Goal: Use online tool/utility: Use online tool/utility

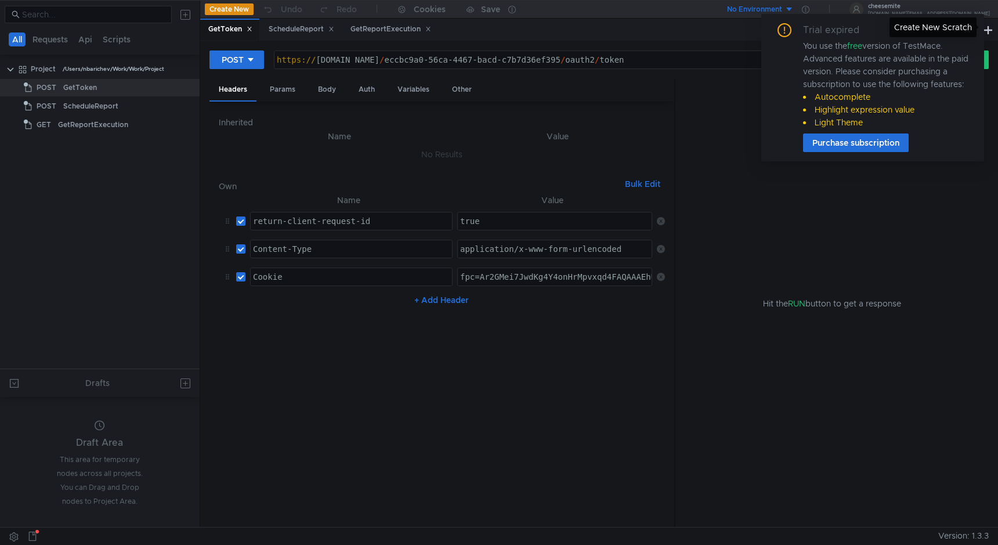
click at [971, 32] on div "Create New Scratch" at bounding box center [933, 27] width 87 height 20
click at [951, 45] on div "You use the free version of TestMace. Advanced features are available in the pa…" at bounding box center [886, 83] width 167 height 89
click at [964, 30] on icon at bounding box center [967, 30] width 8 height 8
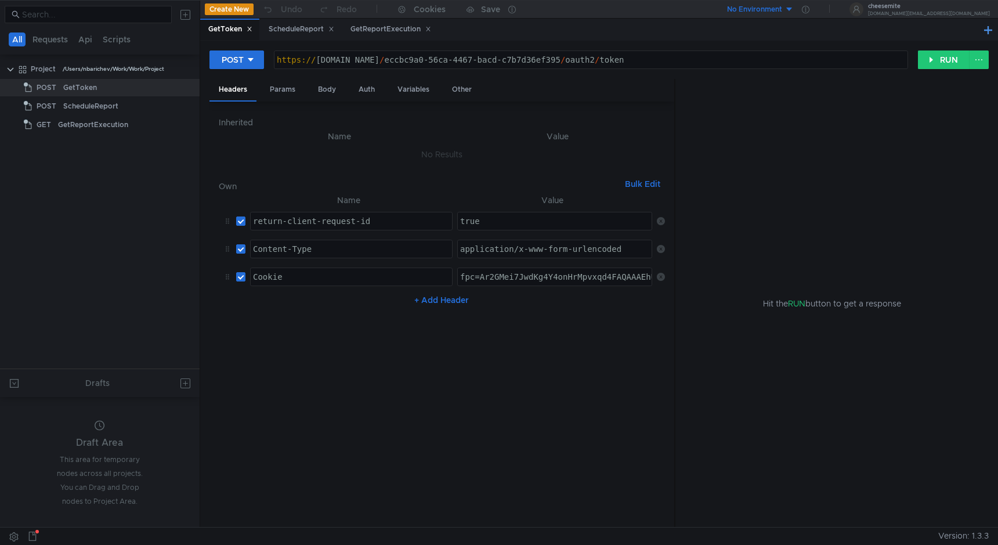
click at [986, 31] on button at bounding box center [988, 30] width 14 height 14
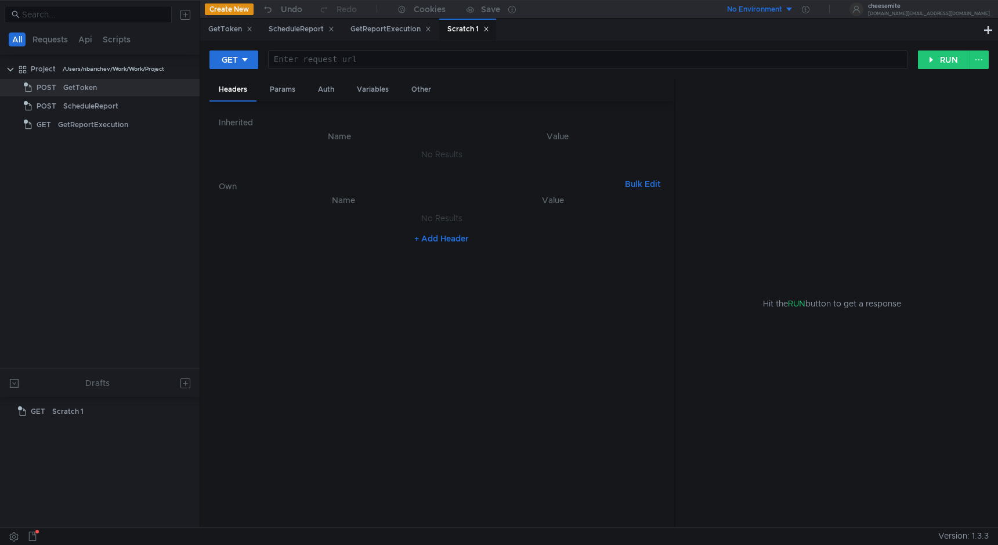
click at [505, 63] on div at bounding box center [588, 69] width 639 height 28
paste textarea "curl ''[URL][DOMAIN_NAME]'' --user 'cheesemite_0kYX3:ilvalerI322+os' -H 'Conten…"
type textarea "curl ''[URL][DOMAIN_NAME]'' --user 'cheesemite_0kYX3:ilvalerI322+os' -H 'Conten…"
paste textarea "[URL][DOMAIN_NAME]"
type textarea "[URL][DOMAIN_NAME]"
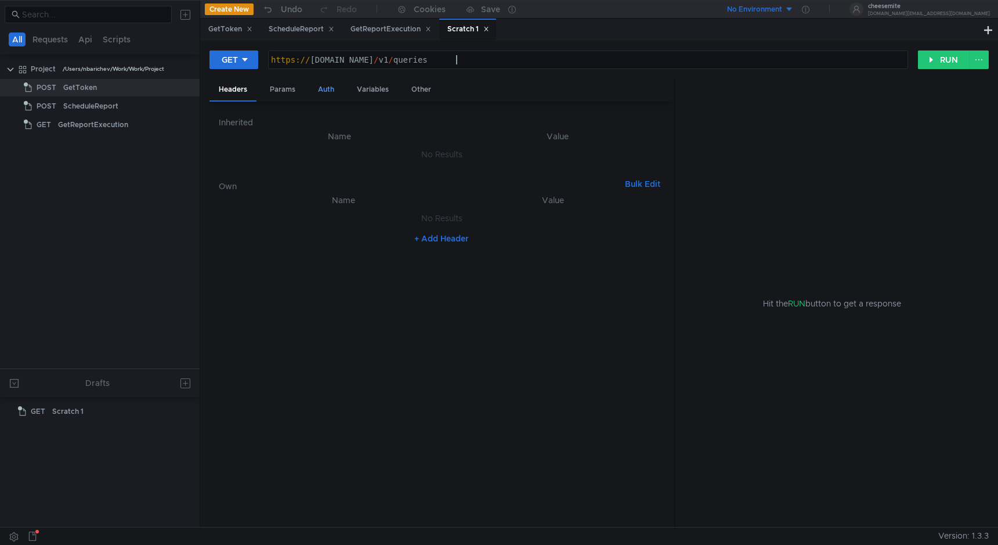
click at [319, 100] on div "Auth" at bounding box center [326, 89] width 35 height 21
click at [292, 86] on div "Params" at bounding box center [283, 89] width 44 height 21
click at [245, 92] on div "Headers" at bounding box center [232, 89] width 47 height 21
click at [263, 93] on div "Params" at bounding box center [283, 89] width 44 height 21
click at [313, 96] on div "Auth" at bounding box center [326, 89] width 35 height 21
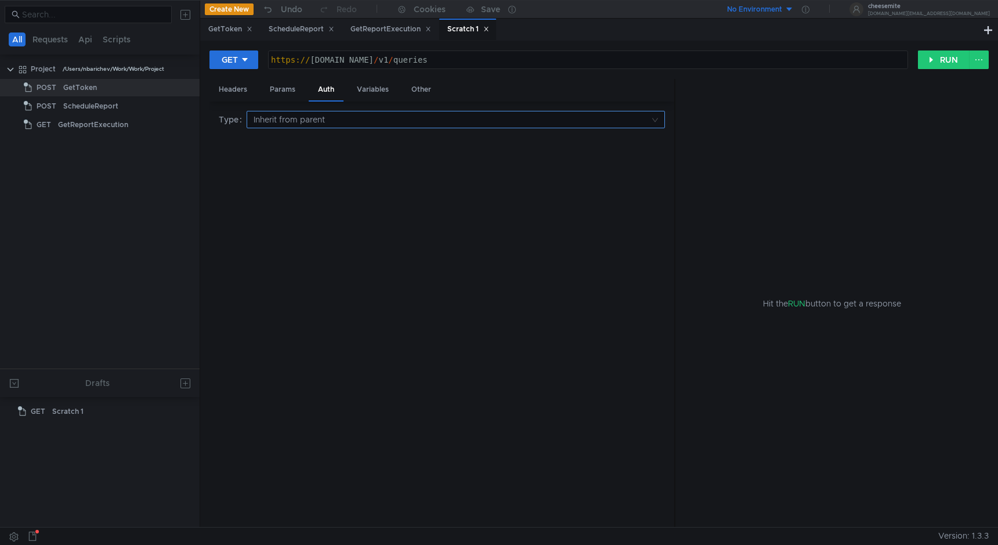
click at [317, 115] on input at bounding box center [452, 119] width 396 height 16
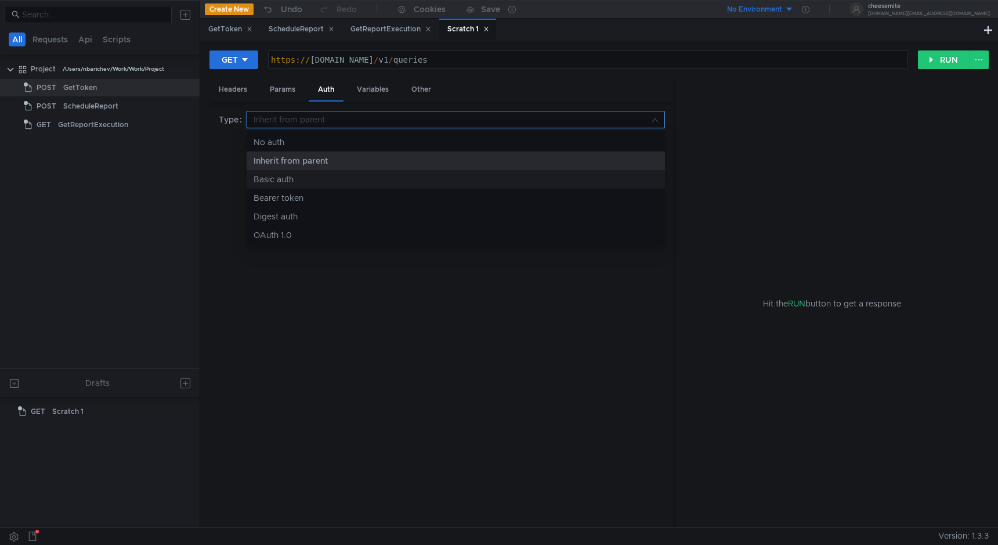
click at [305, 180] on div "Basic auth" at bounding box center [456, 179] width 404 height 13
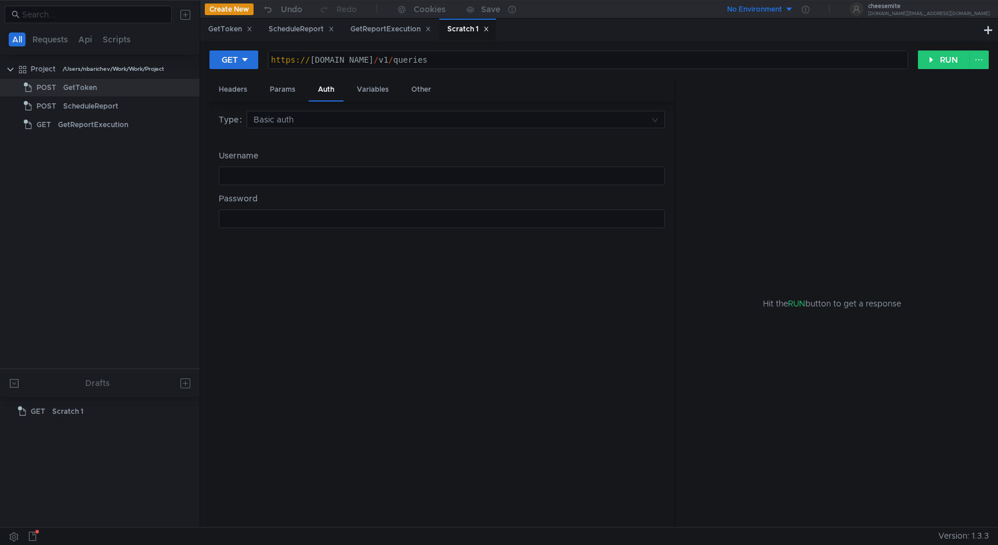
click at [305, 180] on div at bounding box center [441, 185] width 445 height 28
paste textarea "cheesemite_0kYX3"
type textarea "cheesemite_0kYX3"
type textarea "ilvalerI322+os"
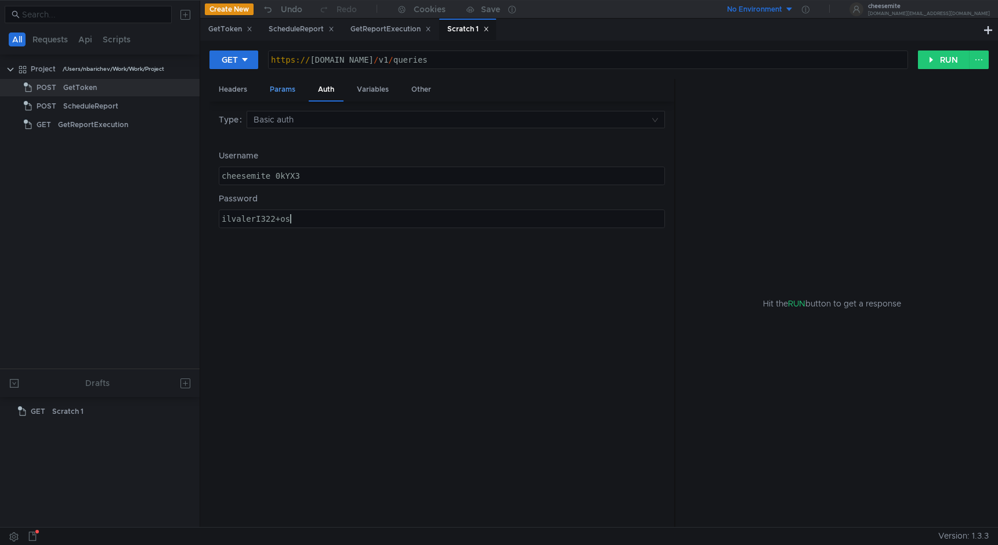
click at [280, 89] on div "Params" at bounding box center [283, 89] width 44 height 21
click at [415, 172] on button "+ Add Parameter" at bounding box center [441, 170] width 77 height 14
click at [355, 156] on div at bounding box center [351, 162] width 201 height 28
paste textarea "source"
type textarea "source"
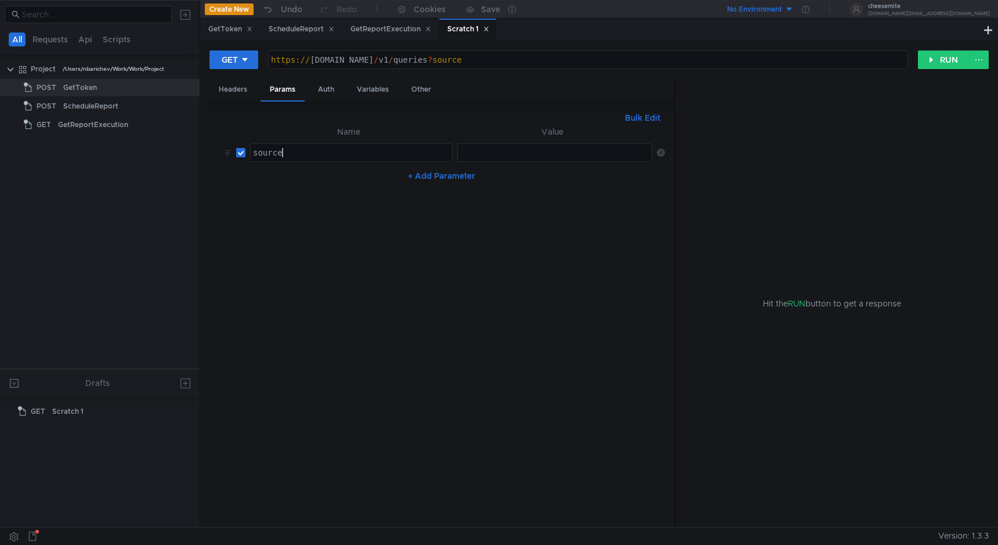
click at [494, 139] on td "ההההההההההההההההההההההההההההההההההההההההההההההההההההההההההההההההההההההההההההההה…" at bounding box center [553, 153] width 200 height 28
click at [493, 148] on div at bounding box center [556, 162] width 196 height 28
paste textarea "universal"
type textarea "universal"
click at [432, 187] on nz-table "Name Value source source הההההההההההההההההההההההההההההההההההההההההההההההההההההה…" at bounding box center [442, 321] width 446 height 393
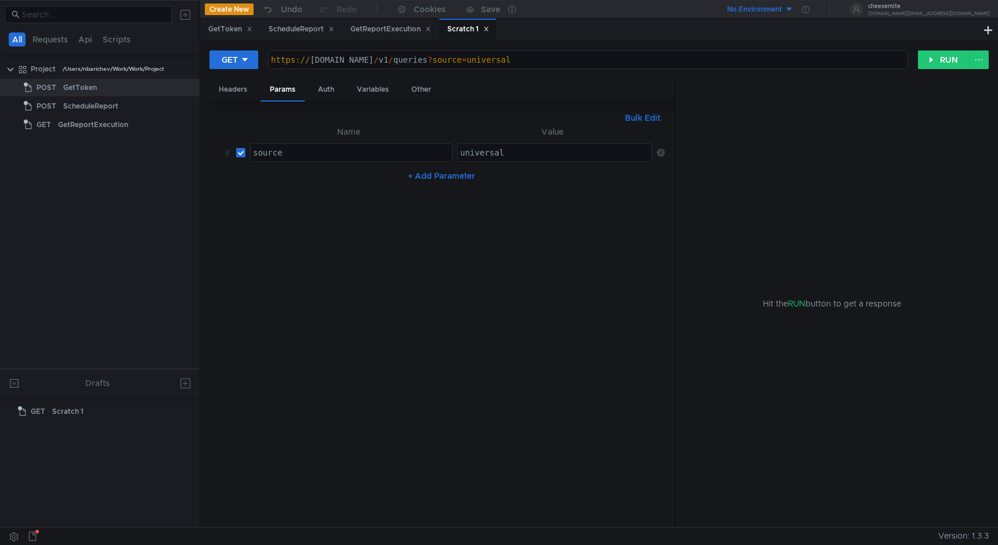
click at [432, 180] on button "+ Add Parameter" at bounding box center [441, 176] width 77 height 14
click at [303, 183] on div at bounding box center [351, 190] width 201 height 28
paste textarea "https://sandbox.oxylabs.io/"
type textarea "https://sandbox.oxylabs.io/"
click at [497, 185] on div at bounding box center [556, 190] width 196 height 28
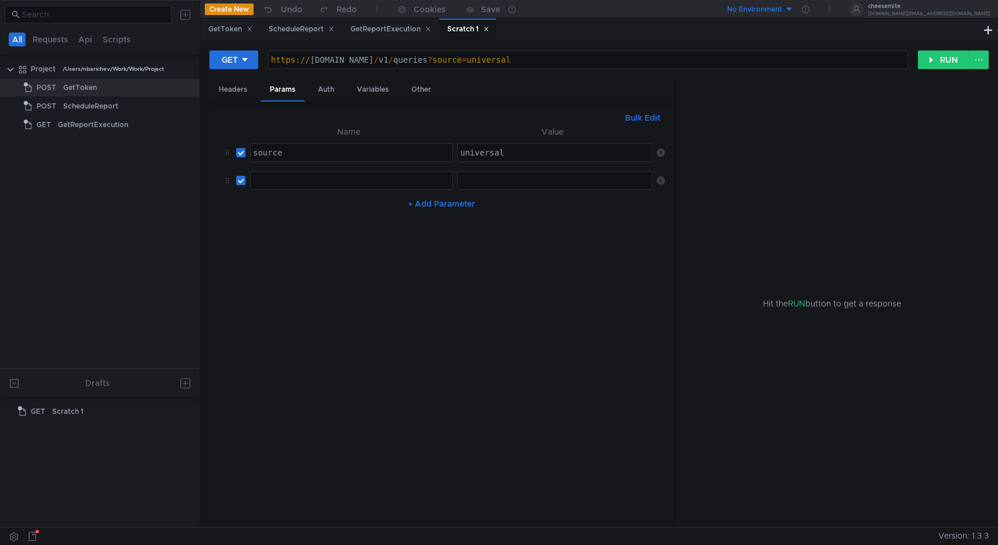
click at [404, 190] on td "ההההההההההההההההההההההההההההההההההההההההההההההההההההההההההההההההההההההההההההההה…" at bounding box center [348, 181] width 207 height 28
click at [402, 186] on div at bounding box center [351, 190] width 201 height 28
type textarea "source"
click at [537, 183] on div at bounding box center [556, 190] width 196 height 28
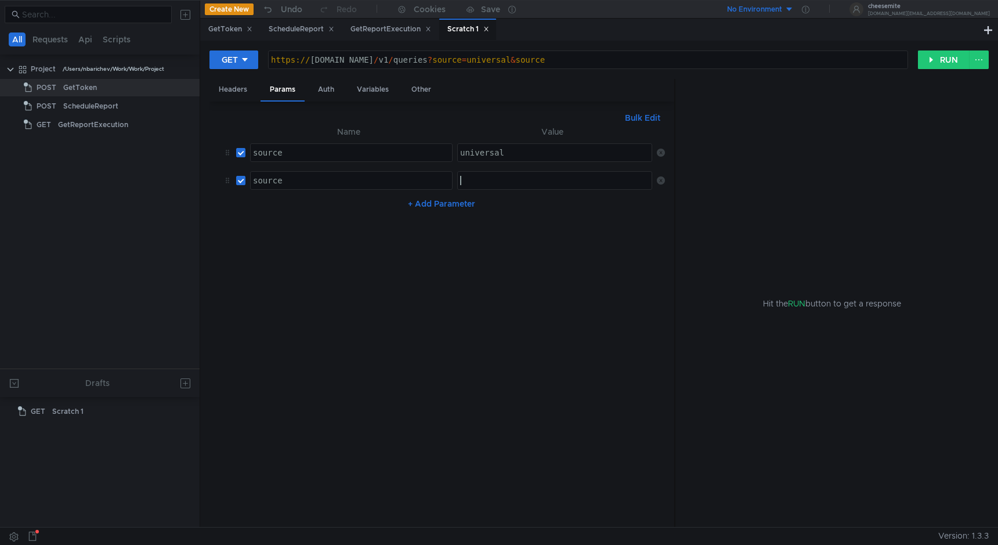
paste textarea "https://sandbox.oxylabs.io/"
type textarea "https://sandbox.oxylabs.io/"
click at [540, 233] on nz-table "Name Value source source הההההההההההההההההההההההההההההההההההההההההההההההההההההה…" at bounding box center [442, 321] width 446 height 393
click at [294, 154] on div "source" at bounding box center [351, 162] width 201 height 28
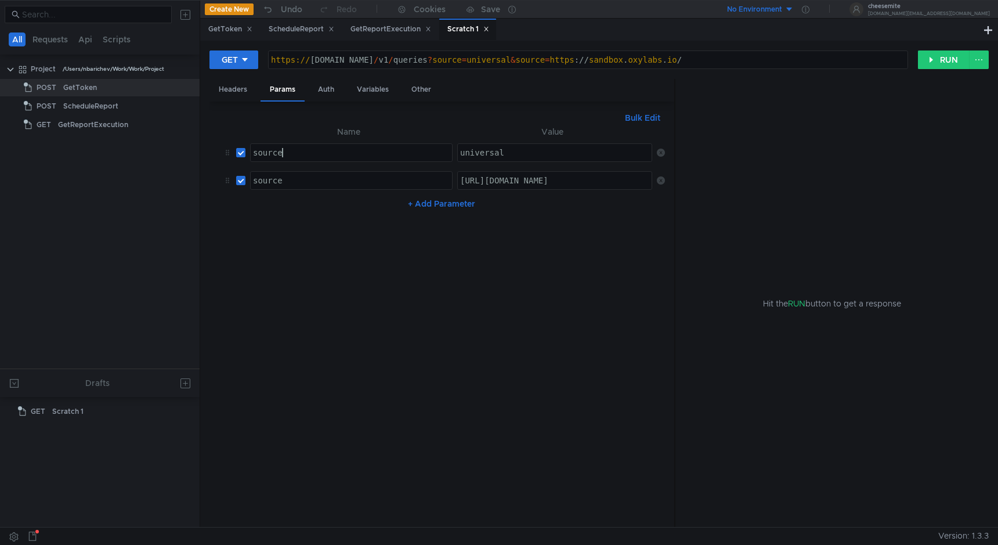
click at [294, 154] on div "source" at bounding box center [351, 162] width 201 height 28
click at [439, 91] on div "Headers Params Auth Variables Other" at bounding box center [441, 90] width 465 height 23
click at [426, 90] on div "Other" at bounding box center [421, 89] width 38 height 21
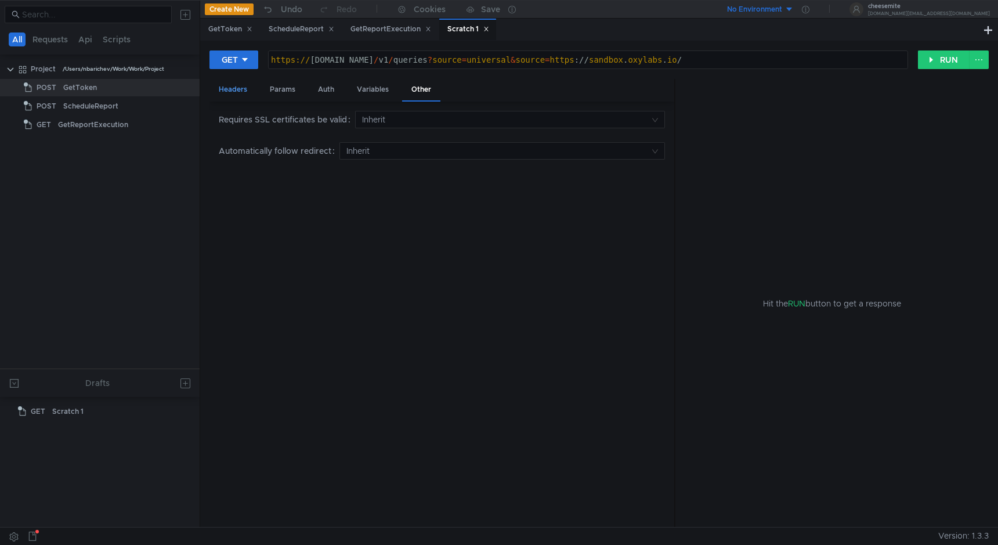
click at [247, 87] on div "Headers" at bounding box center [232, 89] width 47 height 21
click at [286, 93] on div "Params" at bounding box center [283, 89] width 44 height 21
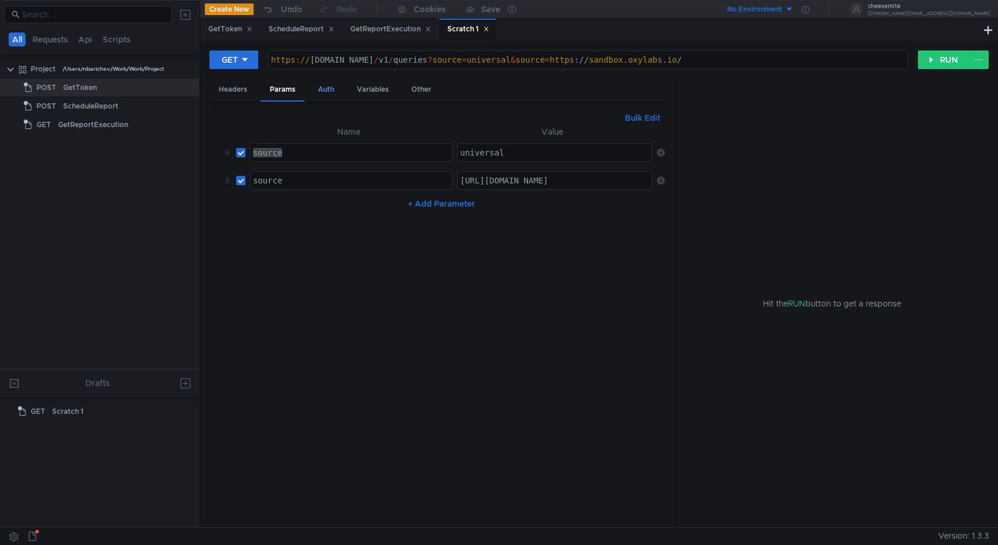
click at [319, 95] on div "Auth" at bounding box center [326, 89] width 35 height 21
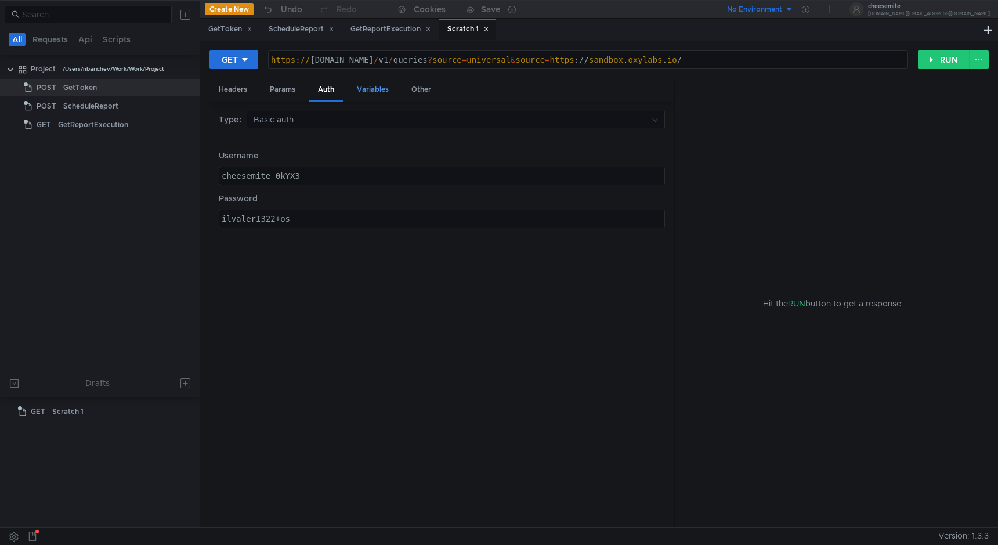
click at [366, 93] on div "Variables" at bounding box center [373, 89] width 50 height 21
click at [429, 189] on button "+ Add Variable" at bounding box center [442, 187] width 78 height 19
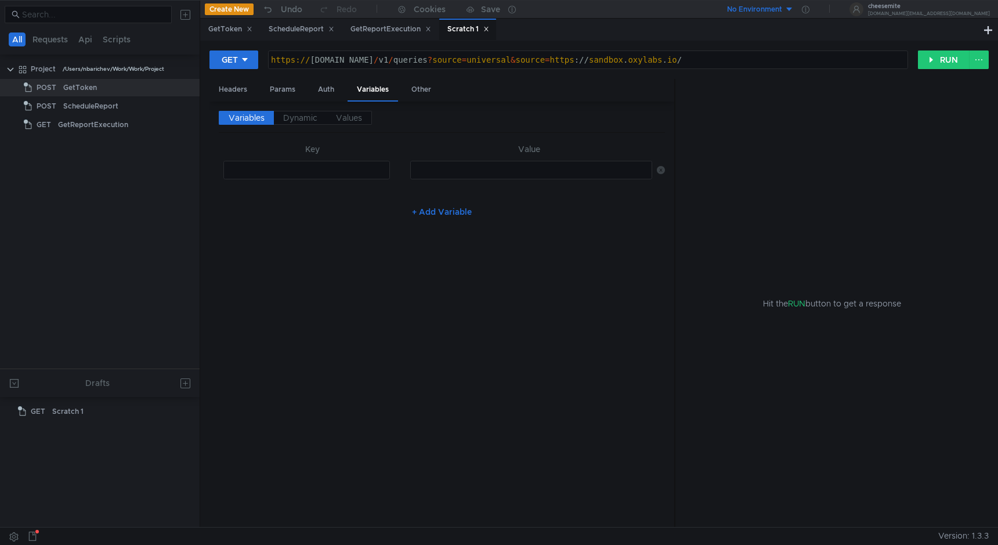
click at [362, 174] on div at bounding box center [308, 179] width 168 height 28
paste textarea "universal"
type textarea "universal"
type textarea "s"
type textarea "source"
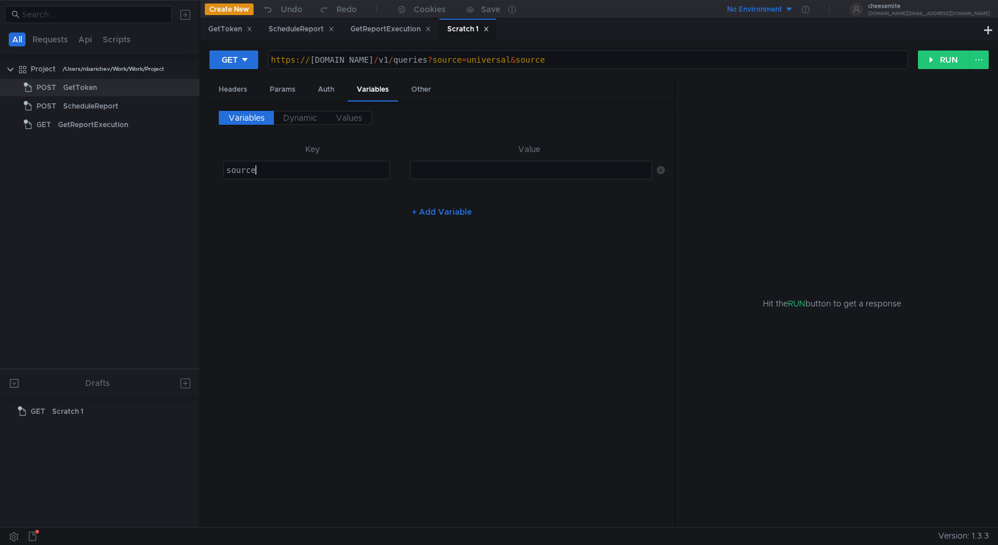
click at [508, 172] on div at bounding box center [531, 179] width 241 height 28
paste textarea "universal"
type textarea "universal"
click at [449, 213] on button "+ Add Variable" at bounding box center [442, 212] width 78 height 19
click at [279, 193] on div at bounding box center [308, 207] width 168 height 28
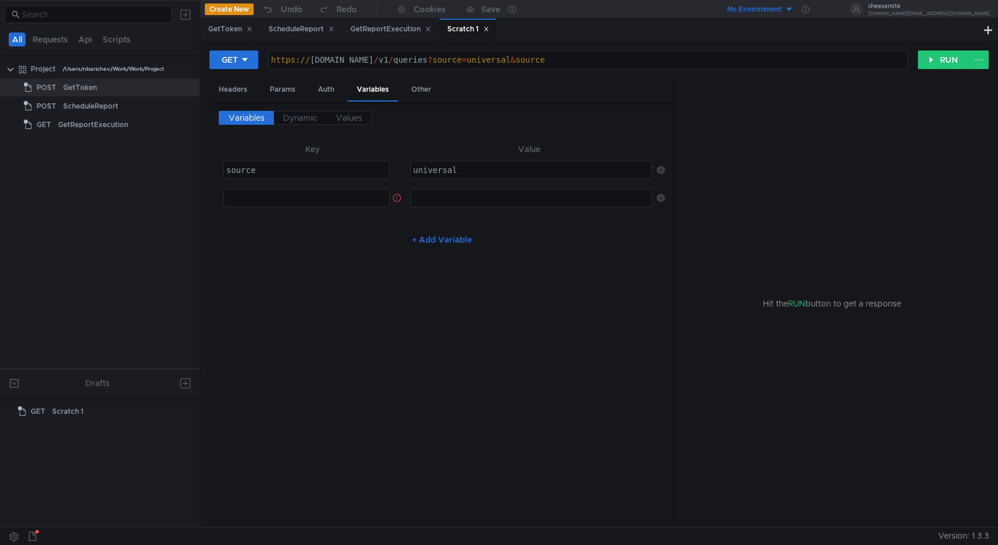
paste textarea "universal"
click at [301, 197] on div at bounding box center [308, 207] width 168 height 28
click at [301, 197] on div "universal" at bounding box center [308, 207] width 168 height 28
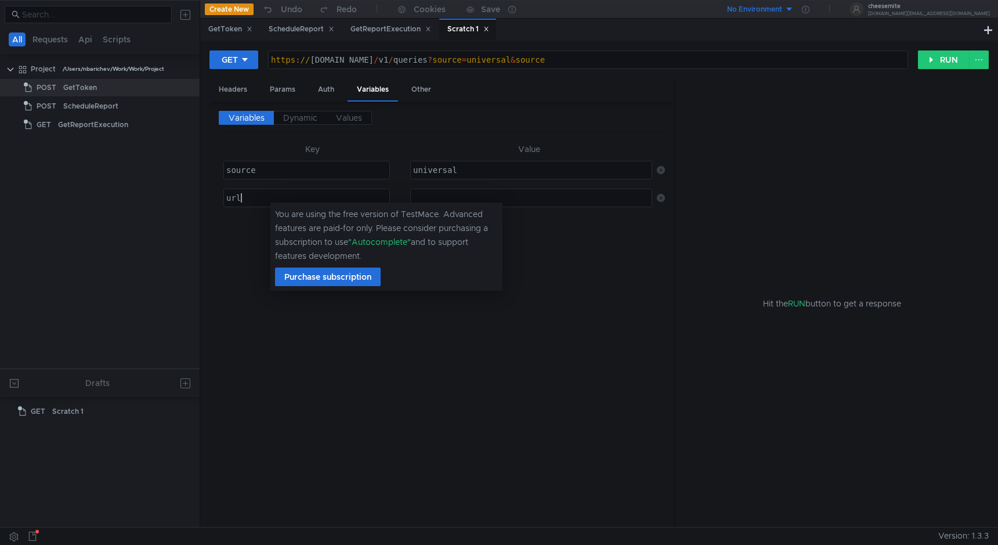
scroll to position [0, 1]
type textarea "url"
click at [474, 197] on div at bounding box center [531, 207] width 241 height 28
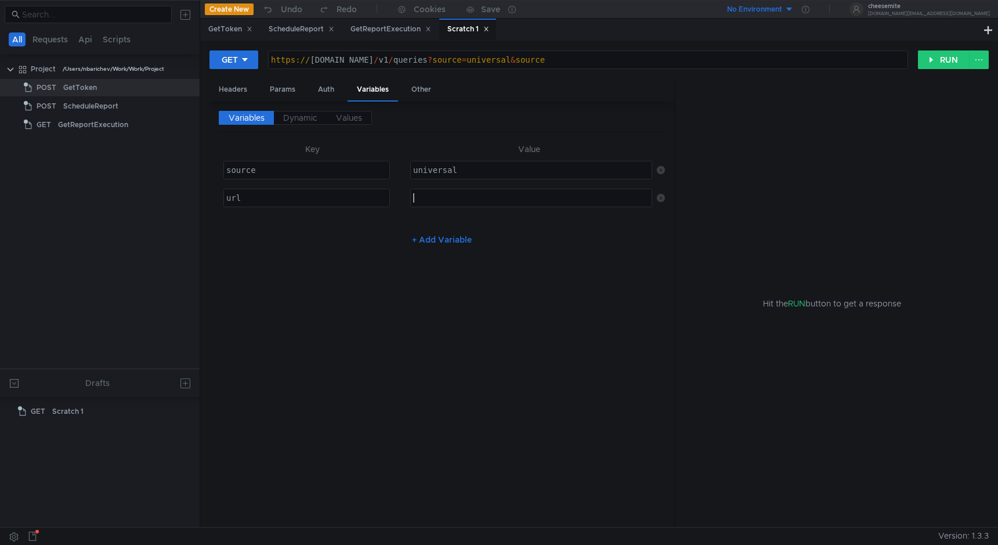
paste textarea "universal"
type textarea "universal"
click at [482, 206] on div "universal" at bounding box center [531, 207] width 241 height 28
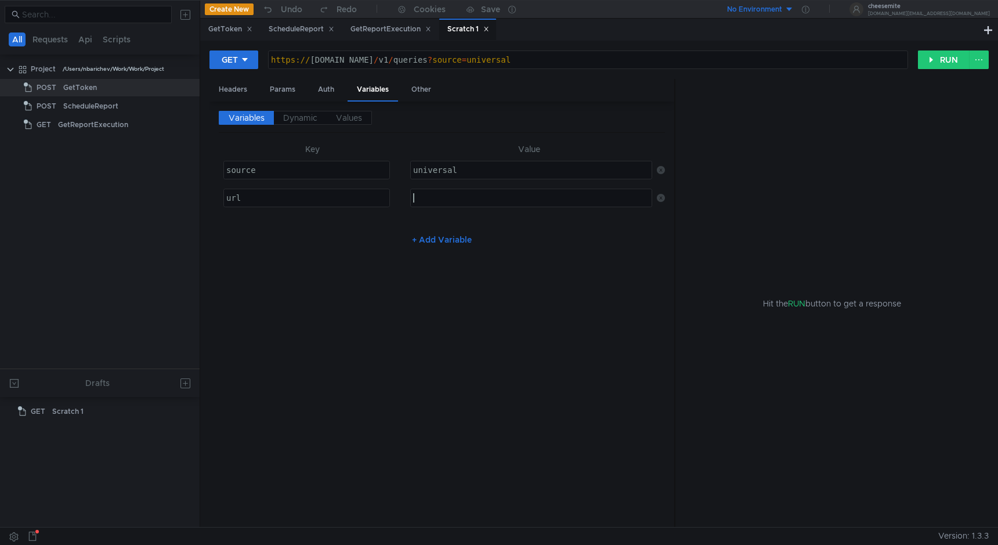
paste textarea "https://sandbox.oxylabs.io/"
type textarea "https://sandbox.oxylabs.io/"
click at [513, 230] on div "+ Add Variable" at bounding box center [442, 239] width 446 height 19
click at [309, 91] on div "Auth" at bounding box center [326, 89] width 35 height 21
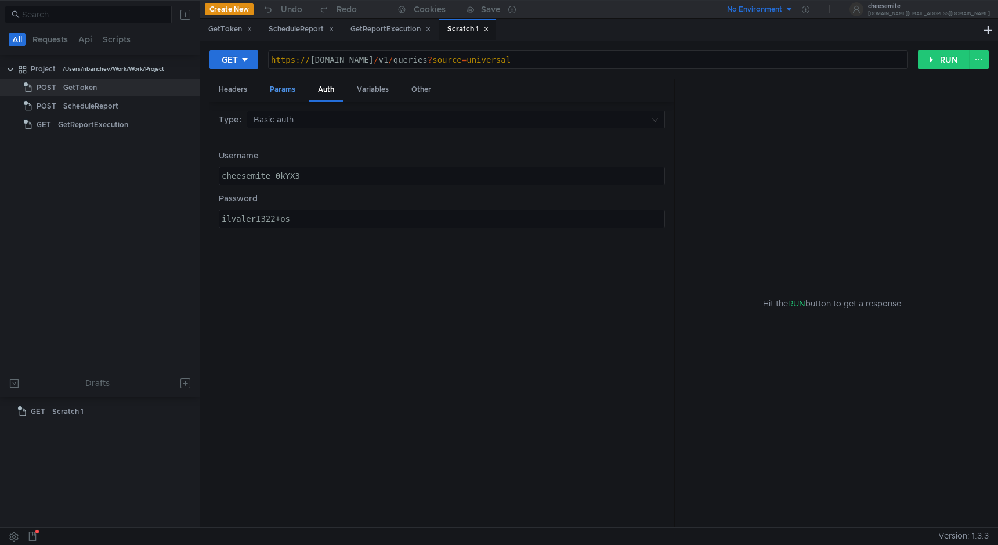
click at [289, 90] on div "Params" at bounding box center [283, 89] width 44 height 21
click at [660, 155] on icon at bounding box center [661, 153] width 8 height 8
click at [363, 88] on div "Variables" at bounding box center [373, 89] width 50 height 21
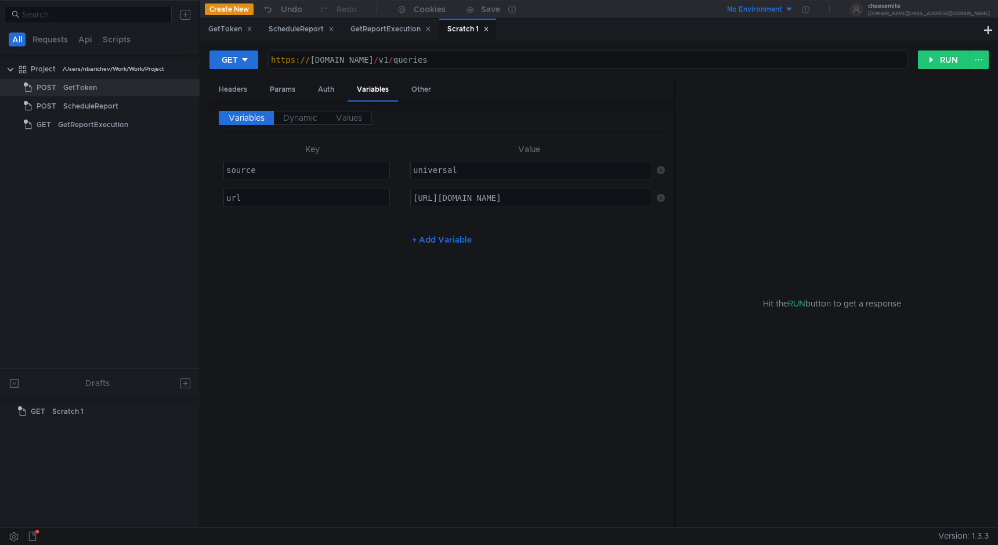
click at [393, 278] on div "Variables Dynamic Values Key Value source source הההההההההההההההההההההההההההההה…" at bounding box center [442, 314] width 446 height 407
click at [299, 120] on span "Dynamic" at bounding box center [300, 118] width 34 height 10
click at [258, 122] on span "Variables" at bounding box center [247, 118] width 36 height 10
click at [333, 128] on div "Variables Dynamic Values" at bounding box center [442, 122] width 446 height 22
click at [340, 122] on span "Values" at bounding box center [349, 118] width 26 height 10
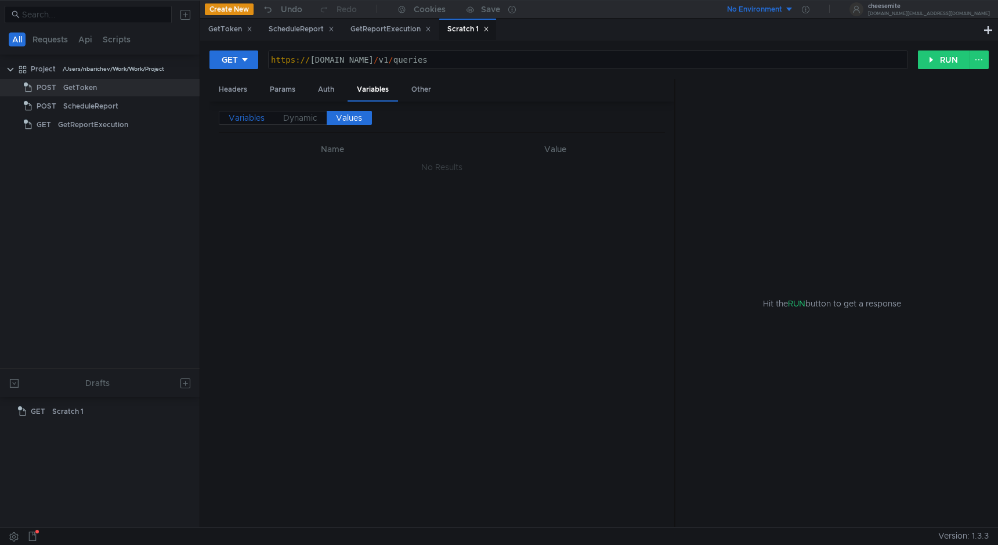
click at [261, 122] on span "Variables" at bounding box center [247, 118] width 36 height 10
click at [240, 92] on div "Headers" at bounding box center [232, 89] width 47 height 21
click at [255, 66] on button "GET" at bounding box center [233, 59] width 49 height 19
click at [376, 134] on div at bounding box center [499, 272] width 998 height 545
click at [982, 65] on button at bounding box center [979, 59] width 20 height 19
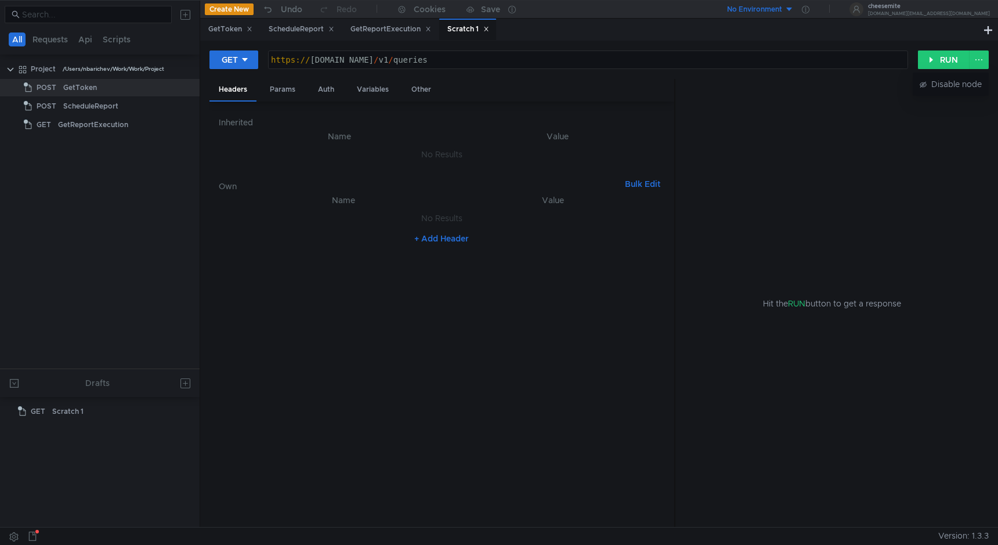
click at [429, 222] on div at bounding box center [499, 272] width 998 height 545
click at [238, 50] on button "GET" at bounding box center [233, 59] width 49 height 19
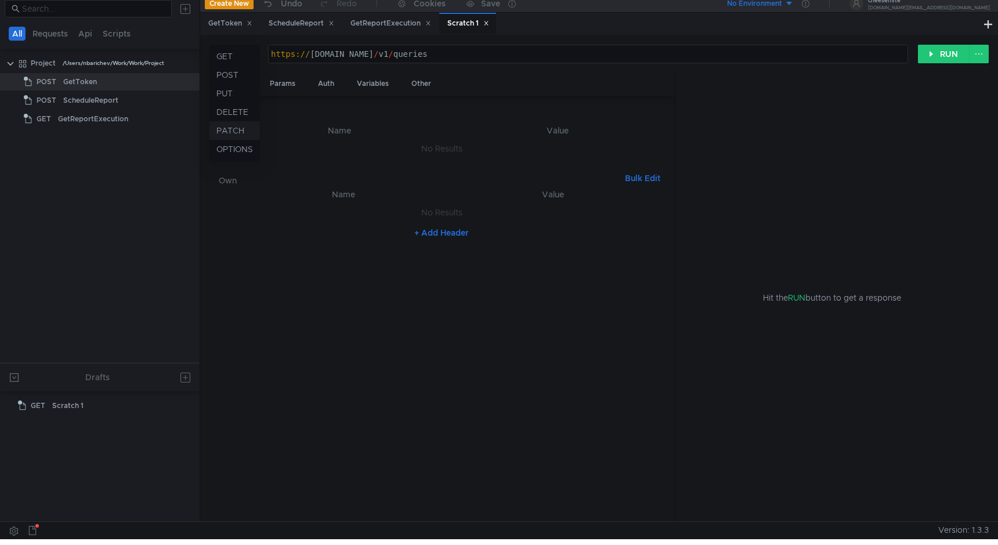
scroll to position [0, 0]
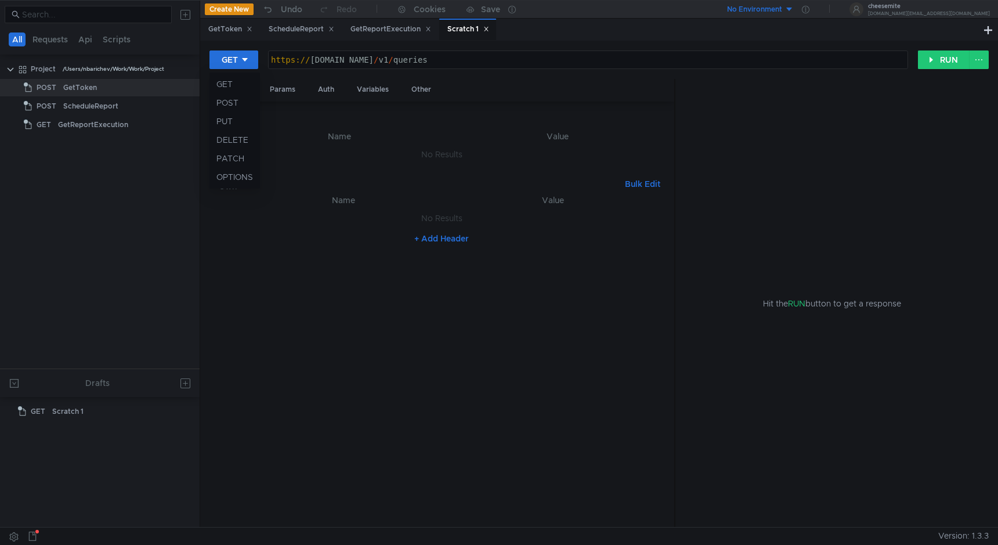
click at [346, 151] on div at bounding box center [499, 272] width 998 height 545
click at [276, 93] on div "Params" at bounding box center [283, 89] width 44 height 21
click at [328, 92] on div "Auth" at bounding box center [326, 89] width 35 height 21
click at [302, 92] on div "Params" at bounding box center [283, 89] width 44 height 21
click at [328, 88] on div "Auth" at bounding box center [326, 89] width 35 height 21
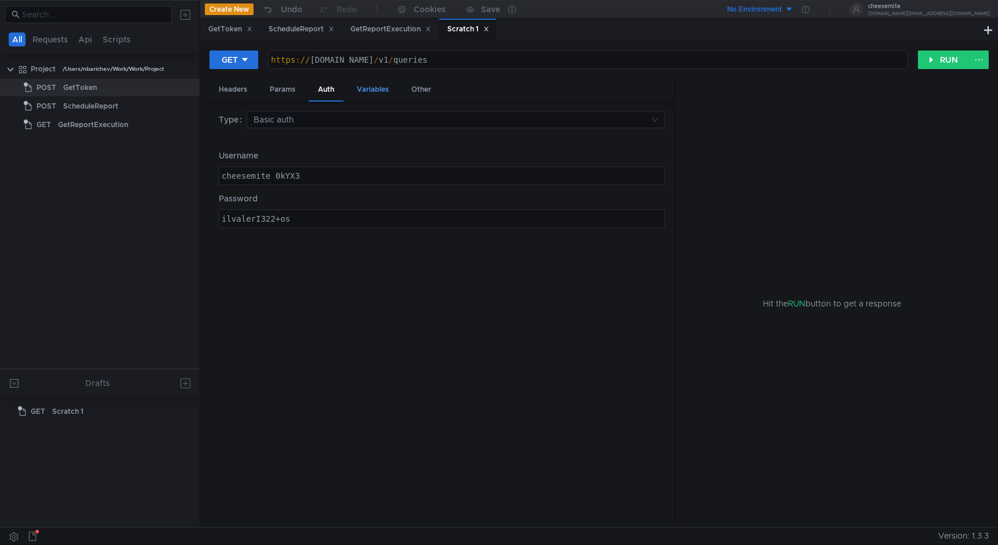
click at [360, 88] on div "Variables" at bounding box center [373, 89] width 50 height 21
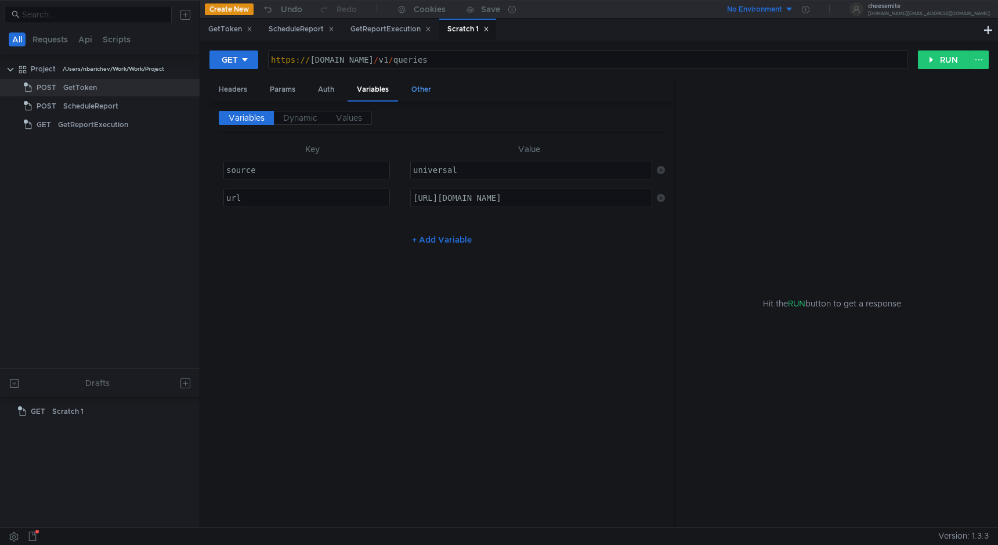
click at [415, 92] on div "Other" at bounding box center [421, 89] width 38 height 21
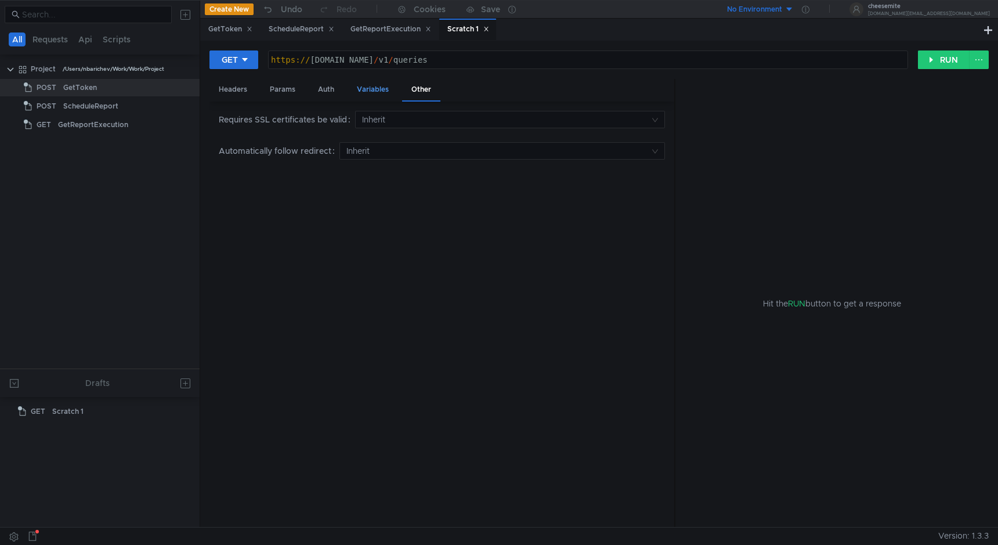
click at [386, 90] on div "Variables" at bounding box center [373, 89] width 50 height 21
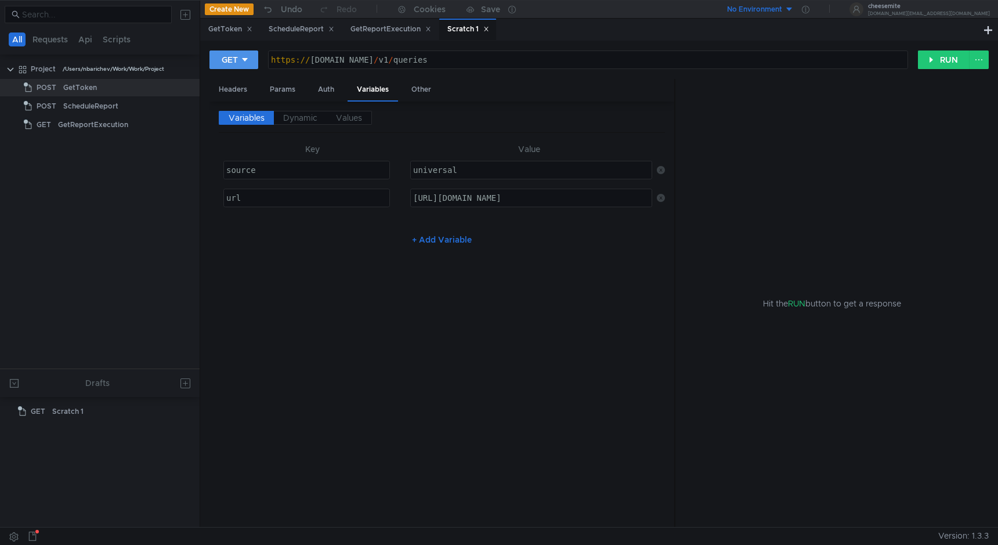
click at [233, 56] on div "GET" at bounding box center [230, 59] width 16 height 13
click at [245, 84] on li "GET" at bounding box center [234, 84] width 50 height 19
click at [934, 66] on button "RUN" at bounding box center [944, 59] width 52 height 19
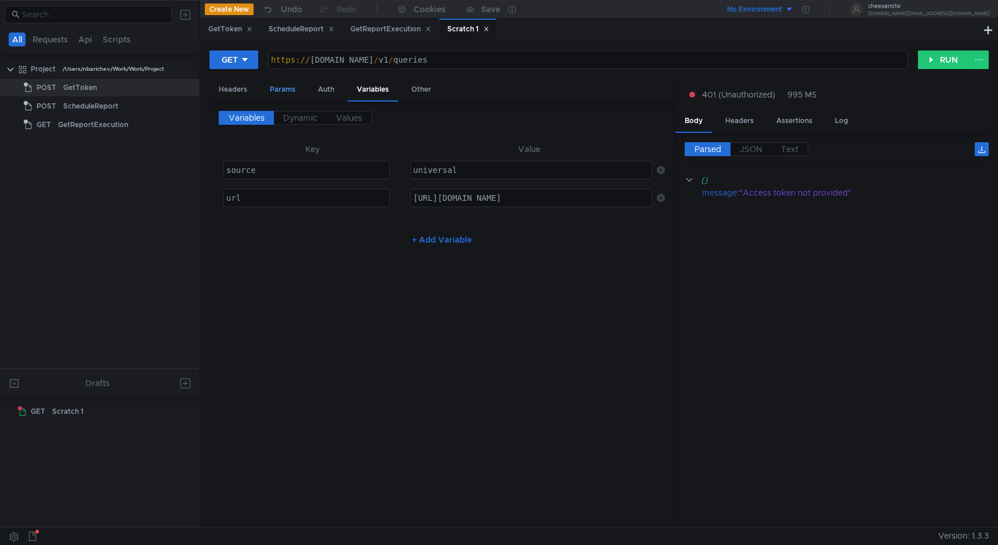
click at [285, 88] on div "Params" at bounding box center [283, 89] width 44 height 21
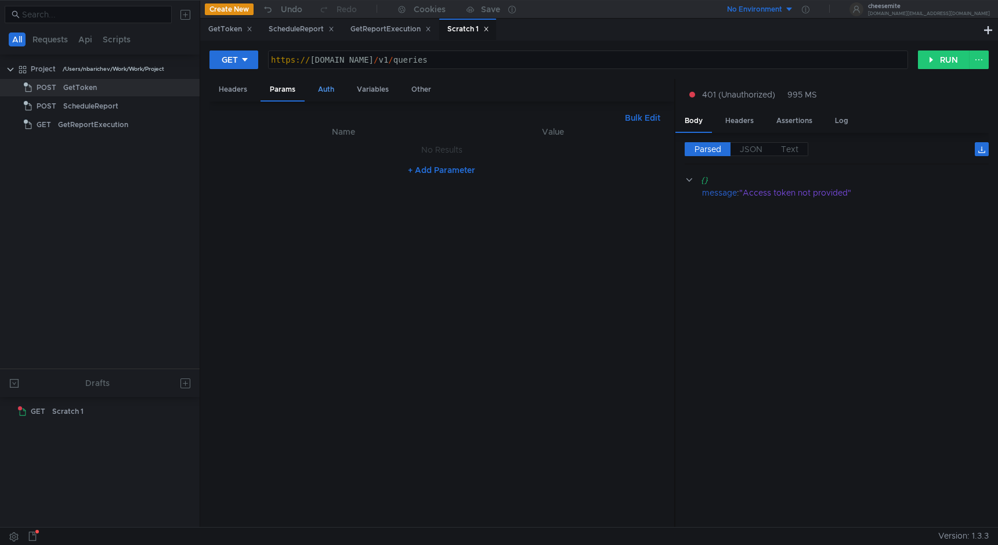
click at [309, 88] on div "Auth" at bounding box center [326, 89] width 35 height 21
click at [753, 142] on label "JSON" at bounding box center [751, 149] width 41 height 14
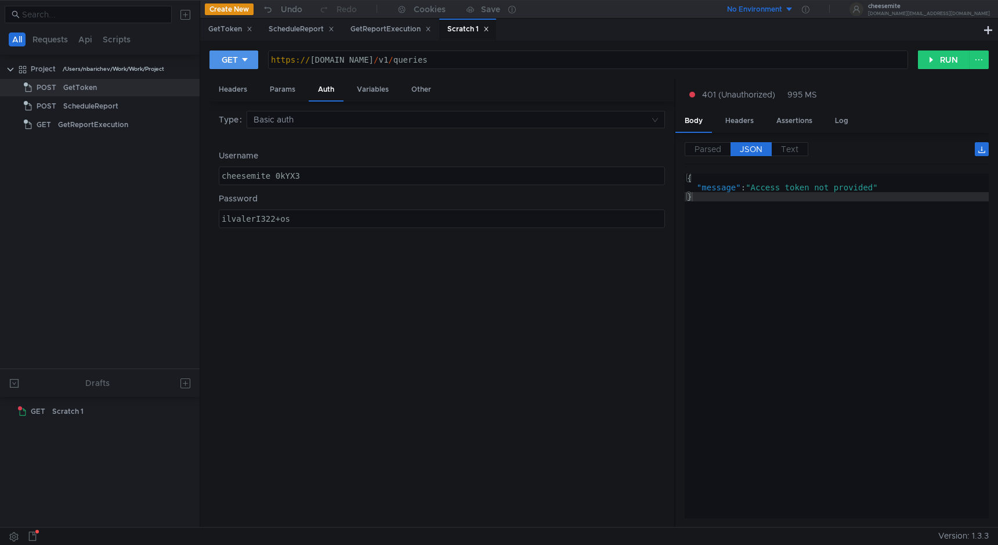
click at [251, 61] on button "GET" at bounding box center [233, 59] width 49 height 19
click at [244, 99] on li "POST" at bounding box center [234, 102] width 50 height 19
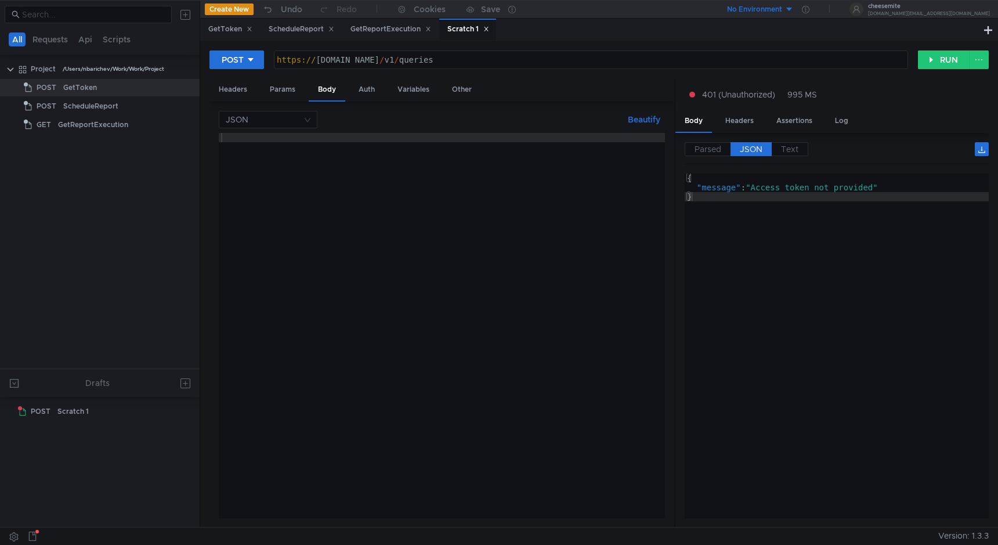
click at [374, 101] on div "Headers Params Body Auth Variables Other" at bounding box center [441, 90] width 465 height 23
click at [371, 92] on div "Auth" at bounding box center [366, 89] width 35 height 21
click at [406, 93] on div "Variables" at bounding box center [413, 89] width 50 height 21
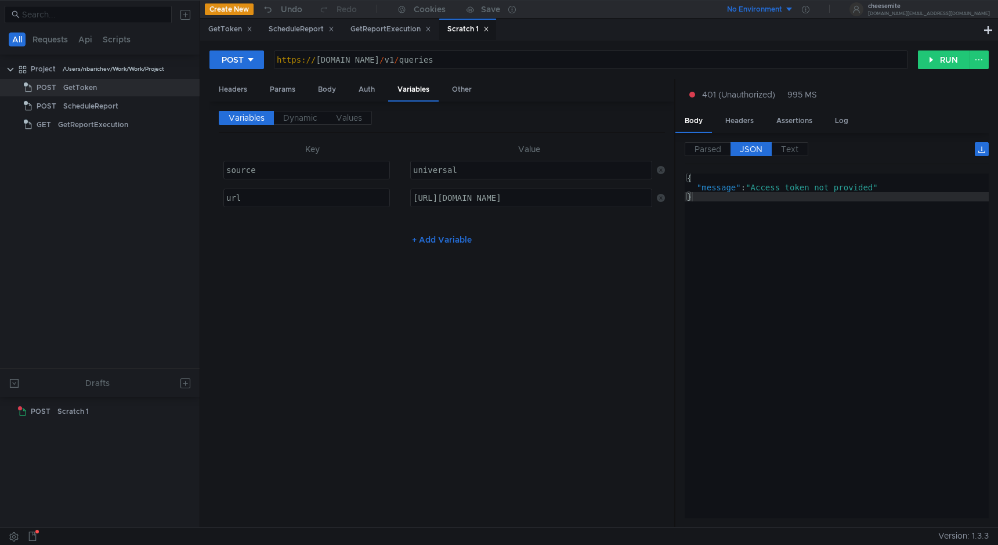
type textarea "source"
click at [349, 164] on div "source" at bounding box center [306, 169] width 165 height 17
click at [331, 91] on div "Body" at bounding box center [327, 89] width 37 height 21
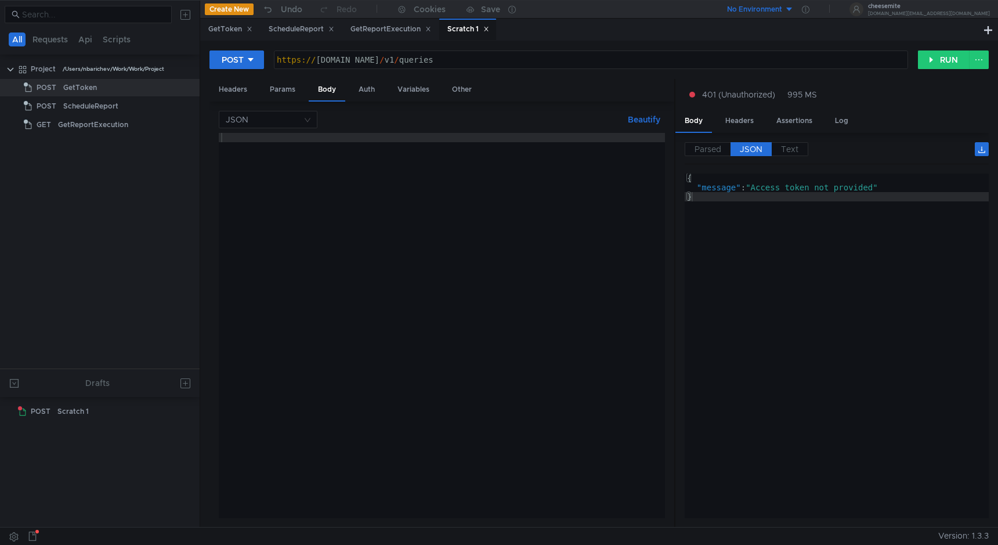
click at [317, 149] on div at bounding box center [442, 335] width 446 height 404
click at [310, 129] on div "JSON Beautify ההההההההההההההההההההההההההההההההההההההההההההההההההההההההההההההההה…" at bounding box center [442, 314] width 446 height 407
click at [309, 123] on nz-select-top-control "JSON" at bounding box center [268, 119] width 99 height 17
click at [290, 165] on div "Form data" at bounding box center [268, 160] width 85 height 13
click at [439, 191] on div "+ ADD PARAMETER" at bounding box center [442, 183] width 446 height 19
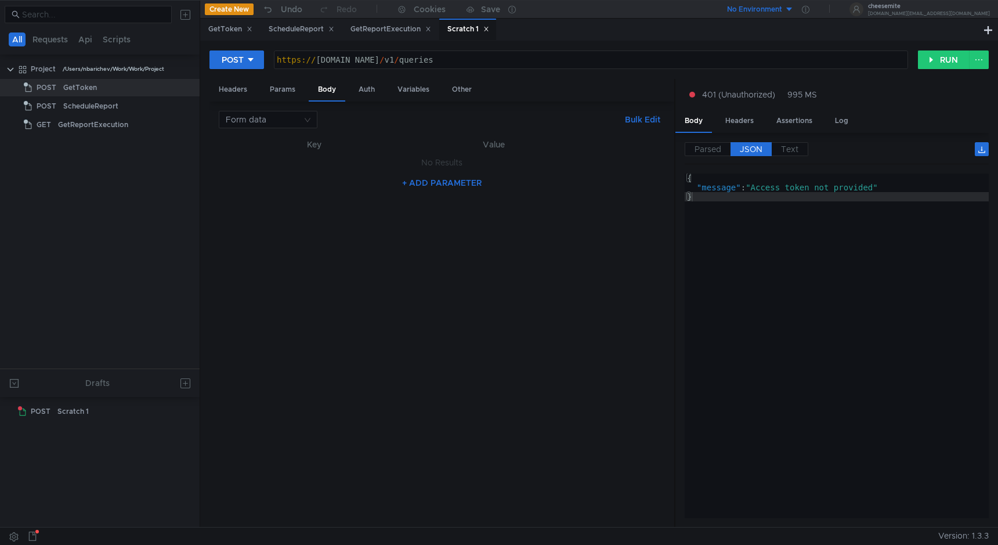
click at [439, 187] on button "+ ADD PARAMETER" at bounding box center [442, 183] width 89 height 14
click at [328, 168] on div at bounding box center [315, 175] width 128 height 28
click at [300, 122] on input at bounding box center [264, 119] width 77 height 16
click at [295, 144] on div "JSON" at bounding box center [268, 142] width 85 height 13
click at [332, 162] on div at bounding box center [442, 335] width 446 height 404
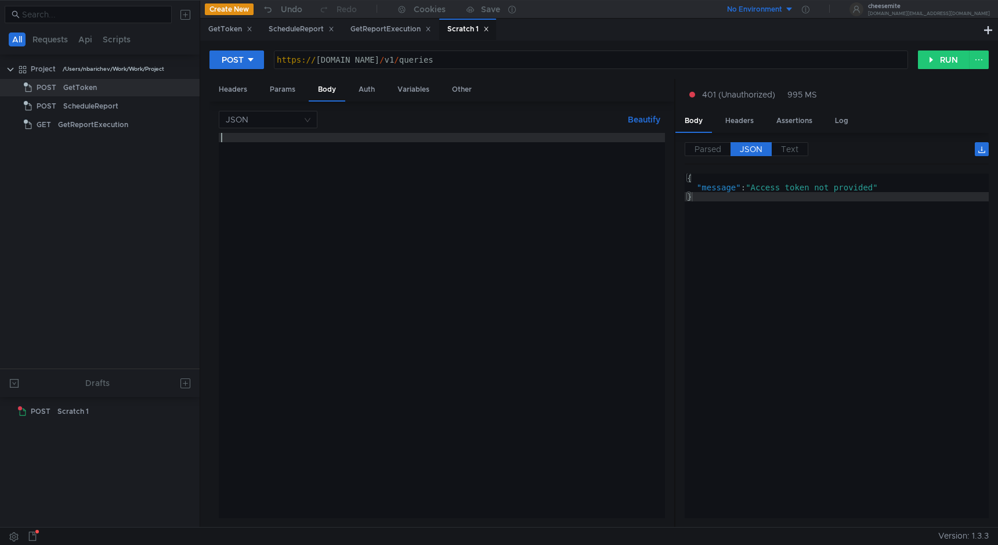
type textarea "{"
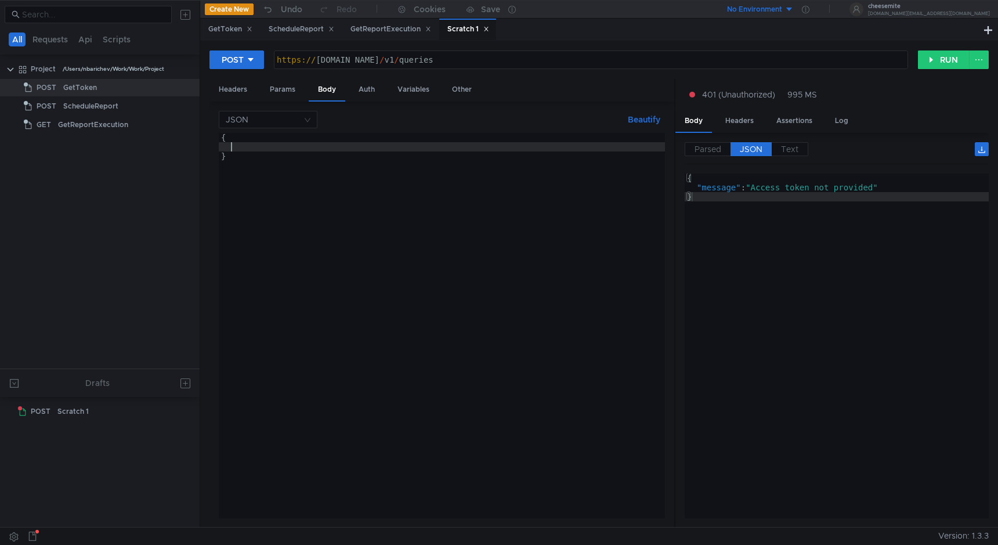
scroll to position [0, 1]
paste textarea "source""
type textarea ""source": "universal","
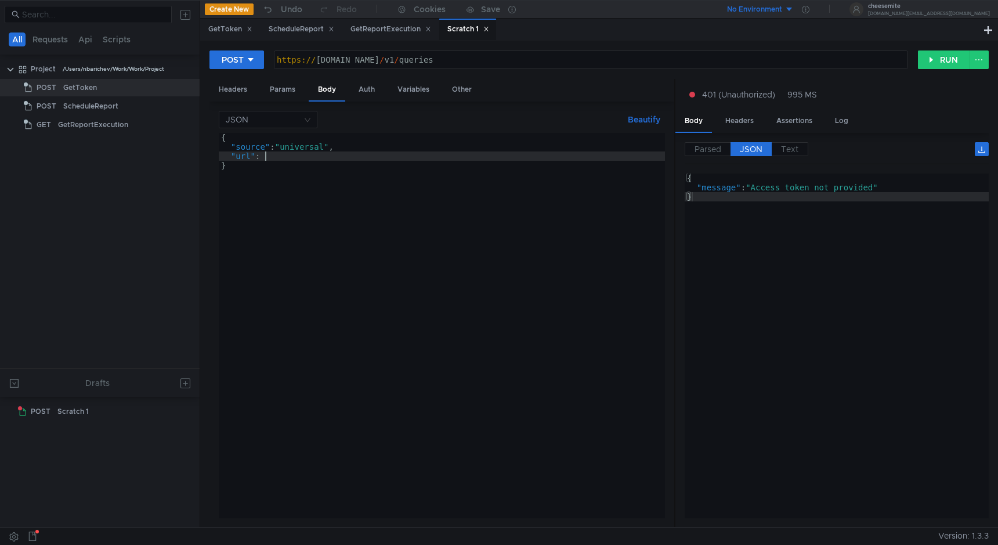
scroll to position [0, 3]
paste textarea "https://sandbox.oxylabs.io/"
type textarea ""url": "https://sandbox.oxylabs.io/""
click at [928, 66] on button "RUN" at bounding box center [944, 59] width 52 height 19
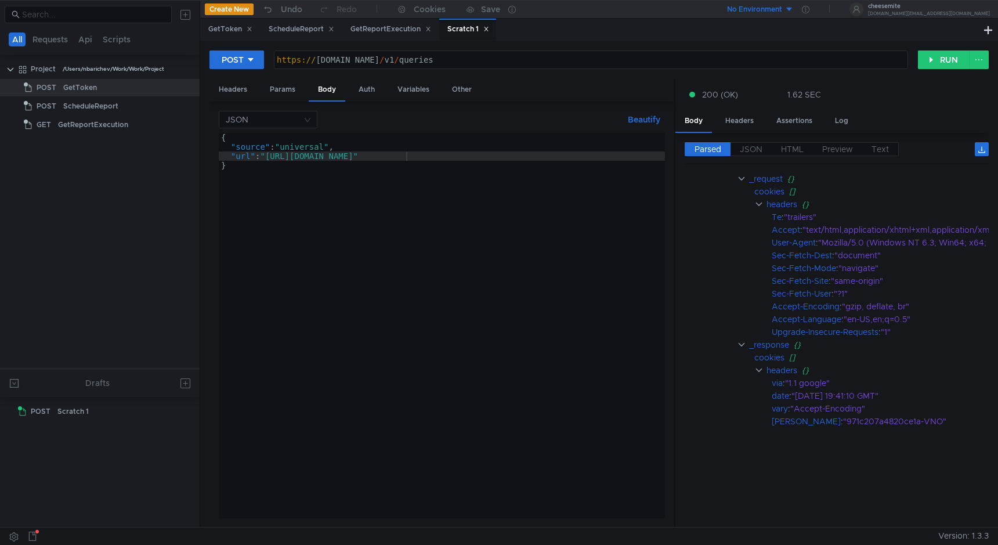
scroll to position [0, 0]
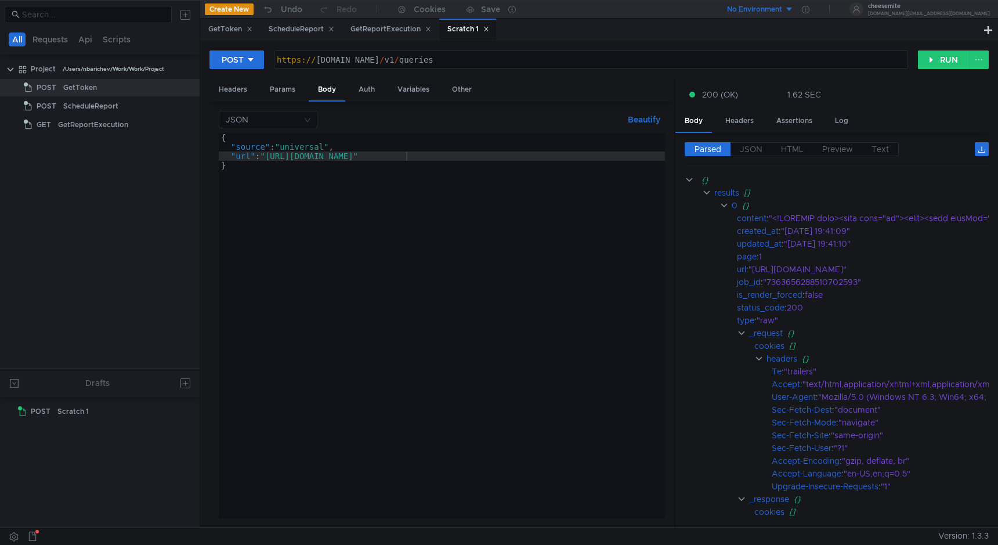
click at [754, 156] on div "Parsed JSON HTML Preview Text" at bounding box center [837, 153] width 304 height 22
click at [754, 150] on span "JSON" at bounding box center [751, 149] width 23 height 10
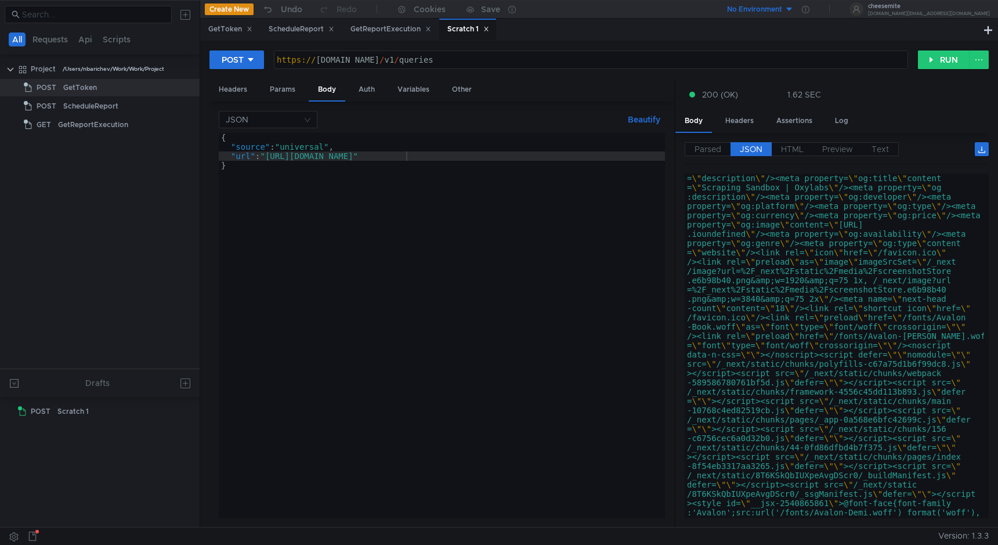
scroll to position [261, 0]
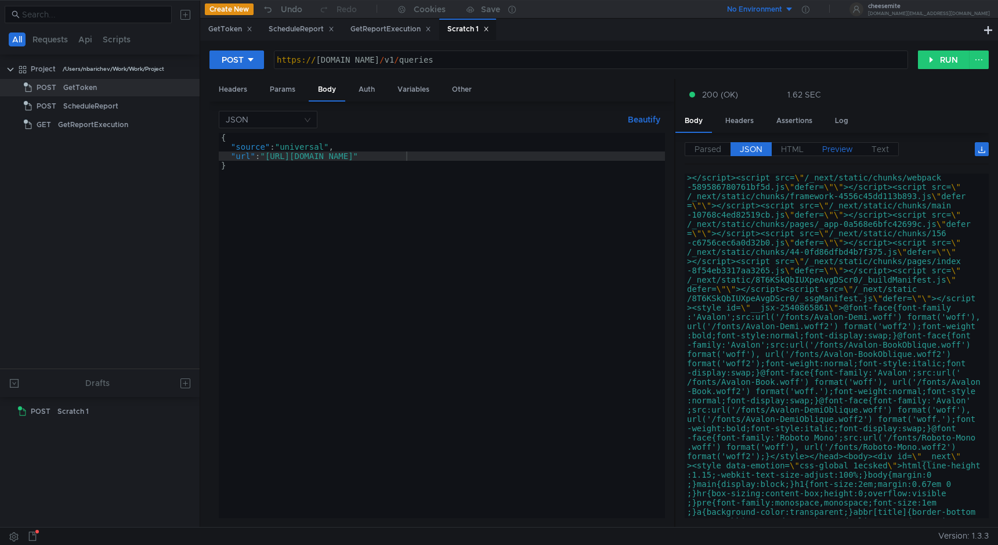
click at [851, 151] on span "Preview" at bounding box center [837, 149] width 31 height 10
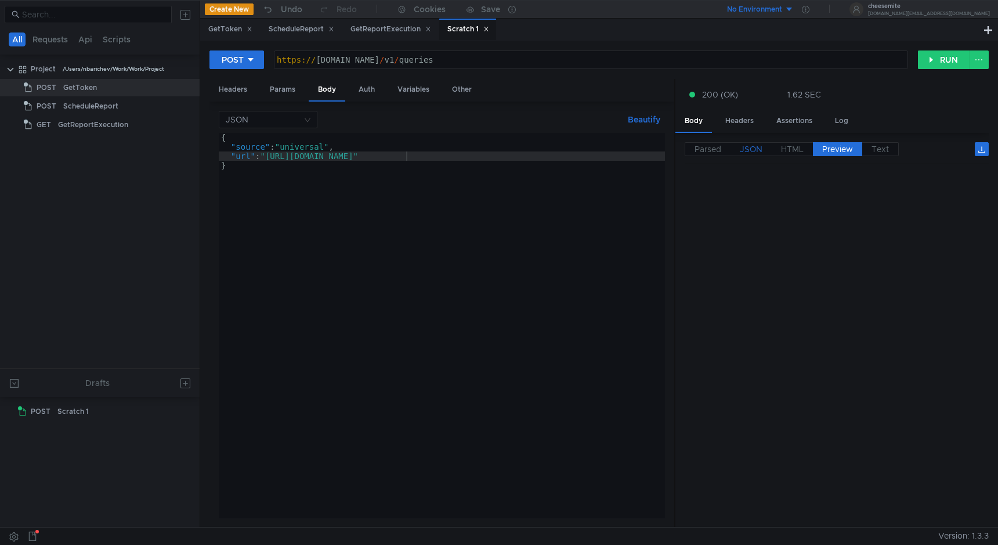
click at [761, 150] on span "JSON" at bounding box center [751, 149] width 23 height 10
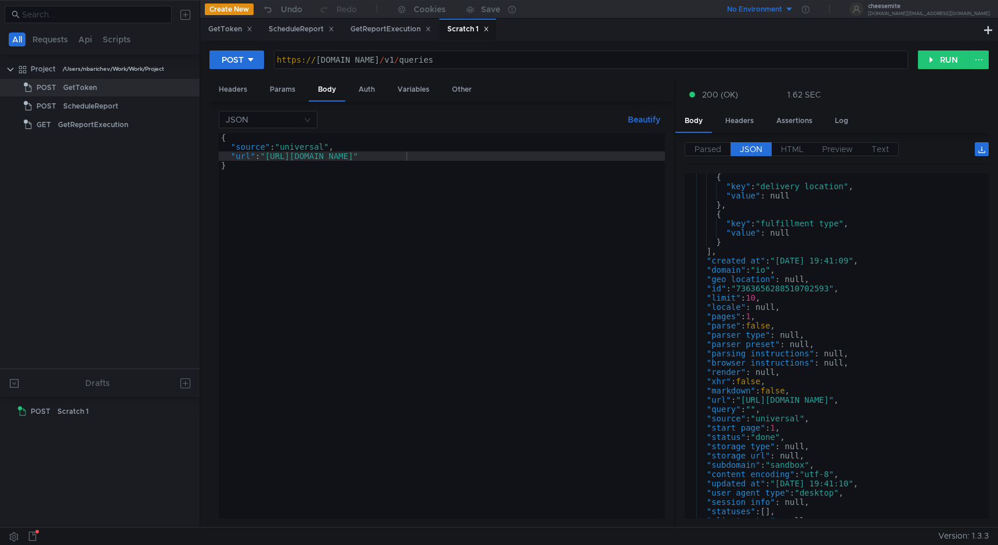
scroll to position [4151, 0]
click at [801, 326] on div "{ "key" : "delivery_location" , "value" : null } , { "key" : "fulfillment_type"…" at bounding box center [834, 353] width 299 height 363
type textarea ""parse": false,"
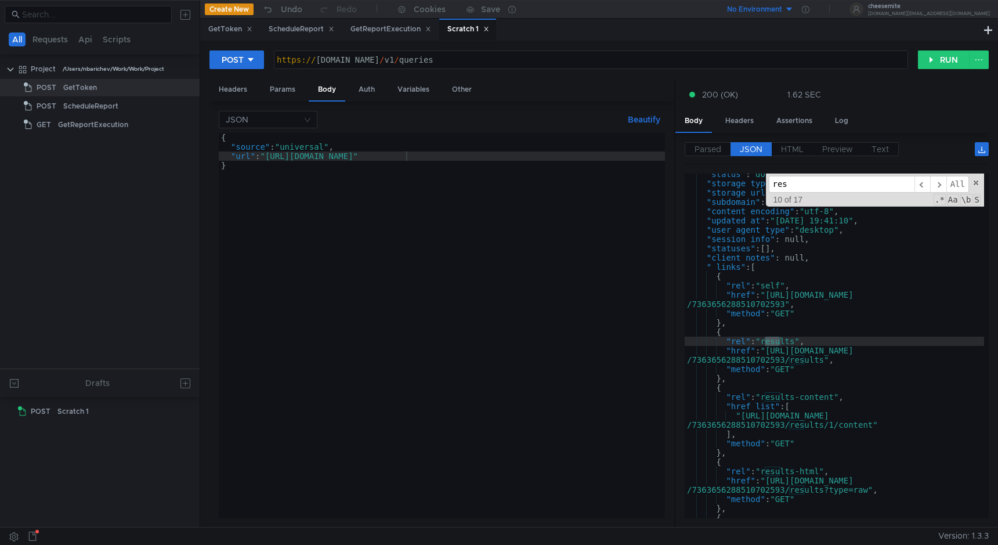
scroll to position [4414, 0]
type input "results"
click at [923, 180] on span "​" at bounding box center [923, 184] width 16 height 17
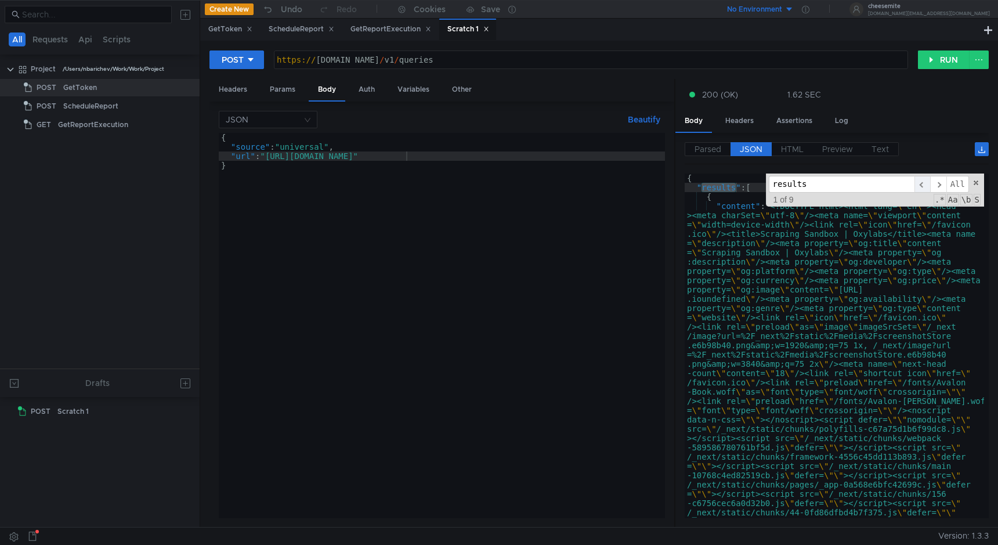
scroll to position [0, 0]
click at [941, 183] on span "​" at bounding box center [938, 184] width 16 height 17
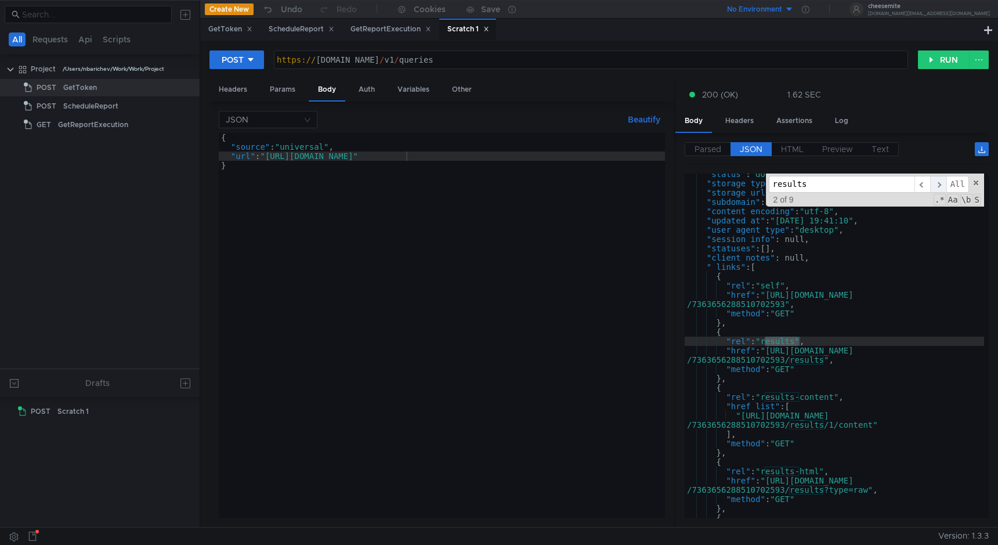
click at [941, 183] on span "​" at bounding box center [938, 184] width 16 height 17
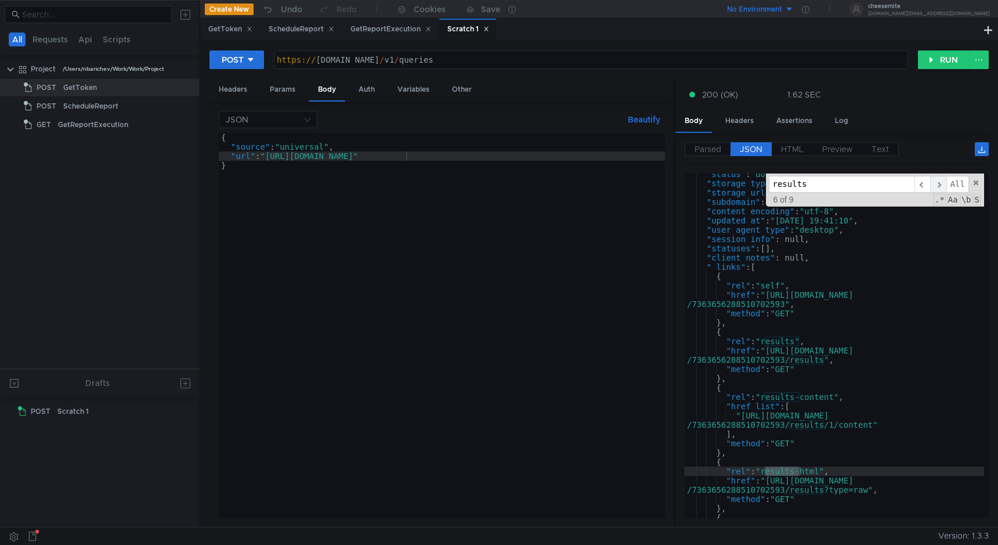
click at [941, 183] on span "​" at bounding box center [938, 184] width 16 height 17
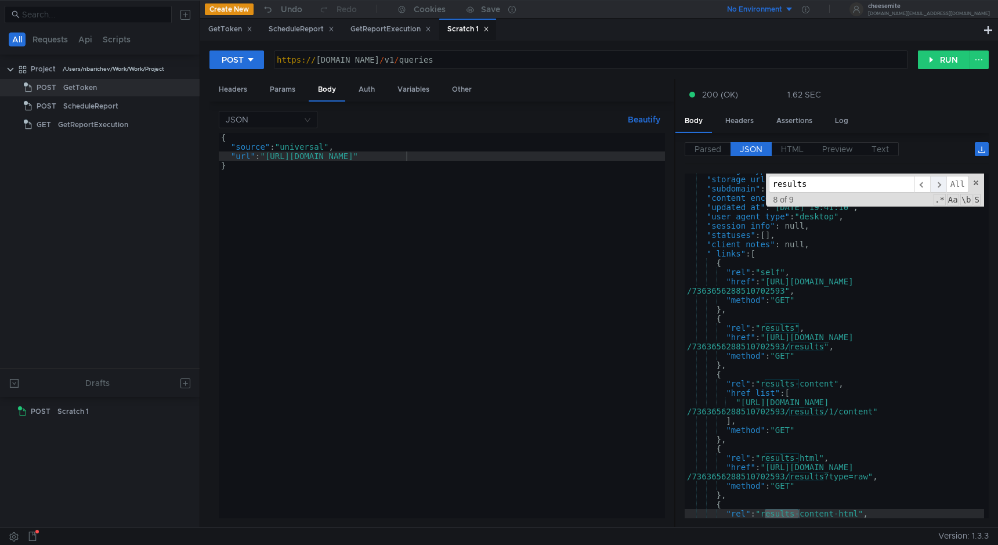
scroll to position [4428, 0]
click at [433, 53] on div "https:// realtime.oxylabs.io / v1 / queries" at bounding box center [590, 59] width 633 height 17
click at [331, 150] on div "{ "source" : "universal" , "url" : "https://sandbox.oxylabs.io/" }" at bounding box center [442, 335] width 446 height 404
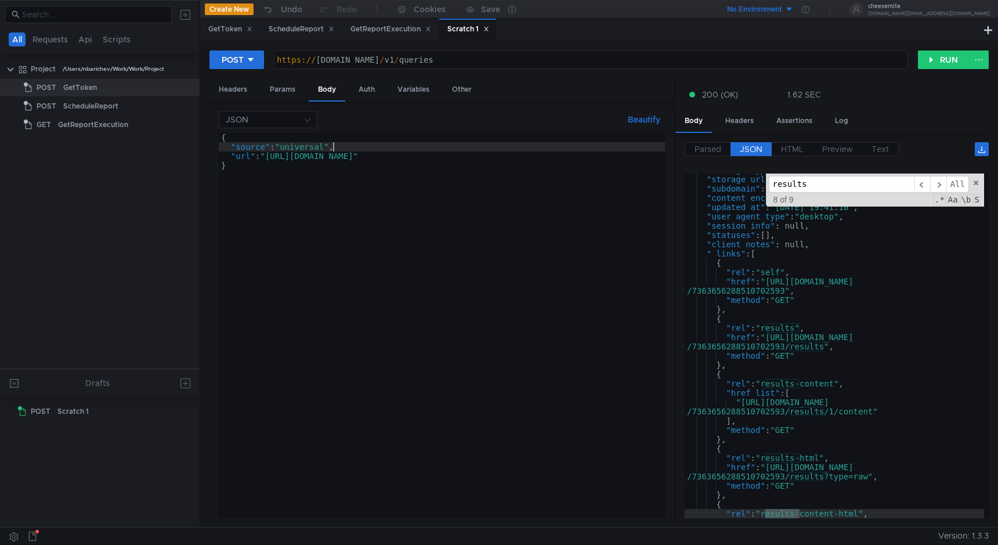
click at [331, 150] on div "{ "source" : "universal" , "url" : "https://sandbox.oxylabs.io/" }" at bounding box center [442, 335] width 446 height 404
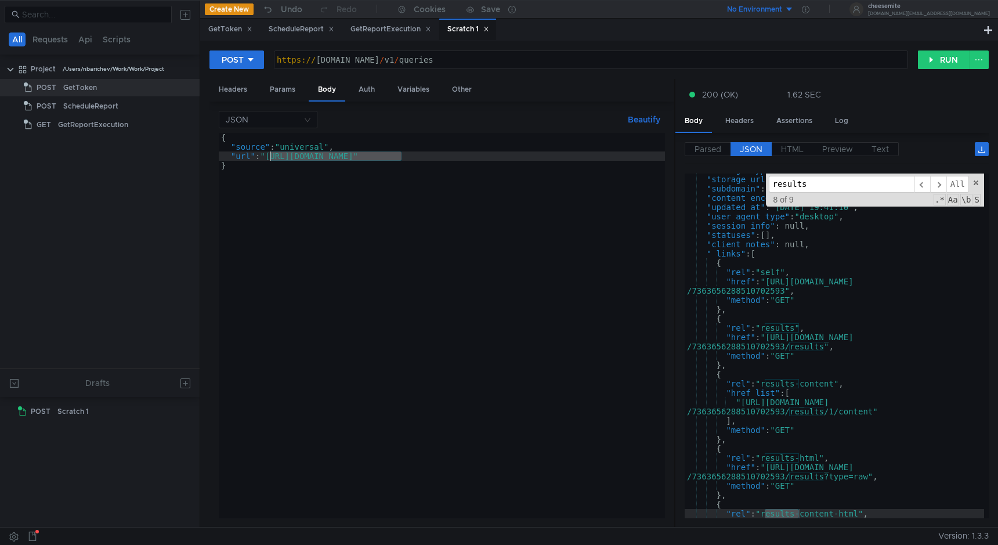
drag, startPoint x: 399, startPoint y: 153, endPoint x: 271, endPoint y: 154, distance: 128.3
click at [271, 154] on div "{ "source" : "universal" , "url" : "https://sandbox.oxylabs.io/" }" at bounding box center [442, 335] width 446 height 404
paste textarea "www.otomoto.pl/osobowe"
click at [382, 171] on div "{ "source" : "universal" , "url" : "https://www.otomoto.pl/osobowe" }" at bounding box center [442, 335] width 446 height 404
type textarea "}"
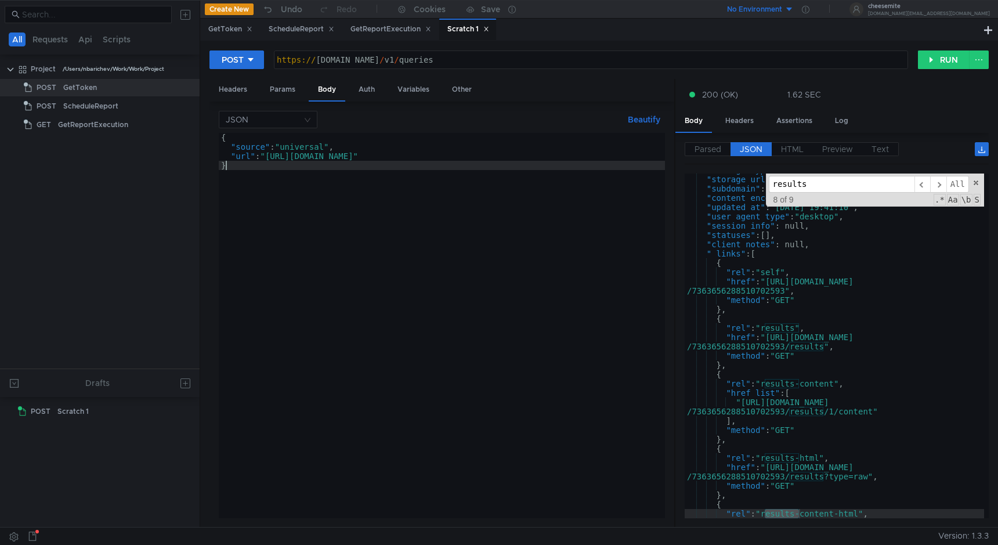
scroll to position [0, 0]
click at [944, 65] on button "RUN" at bounding box center [944, 59] width 52 height 19
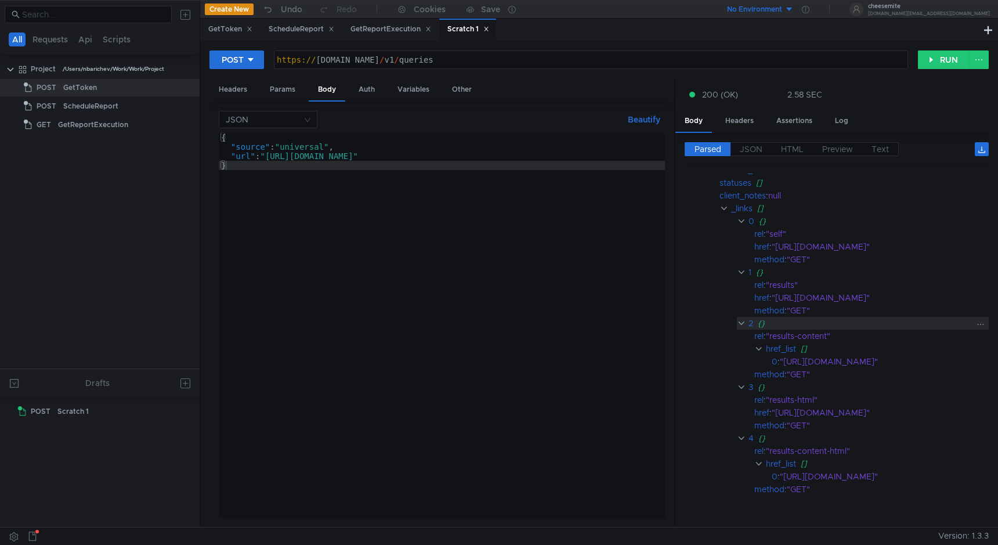
scroll to position [2028, 0]
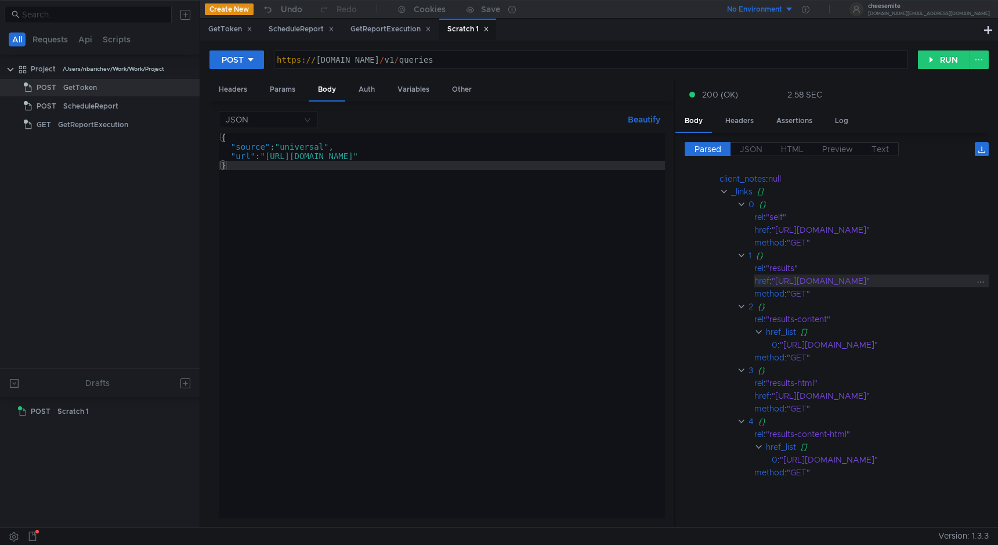
click at [875, 279] on div ""http://data.oxylabs.io/v1/queries/7363656696876516353/results"" at bounding box center [873, 280] width 202 height 13
drag, startPoint x: 952, startPoint y: 273, endPoint x: 776, endPoint y: 273, distance: 175.8
click at [776, 274] on div ""http://data.oxylabs.io/v1/queries/7363656696876516353/results"" at bounding box center [873, 280] width 202 height 13
copy div "http://data.oxylabs.io/v1/queries/7363656696876516353/results"
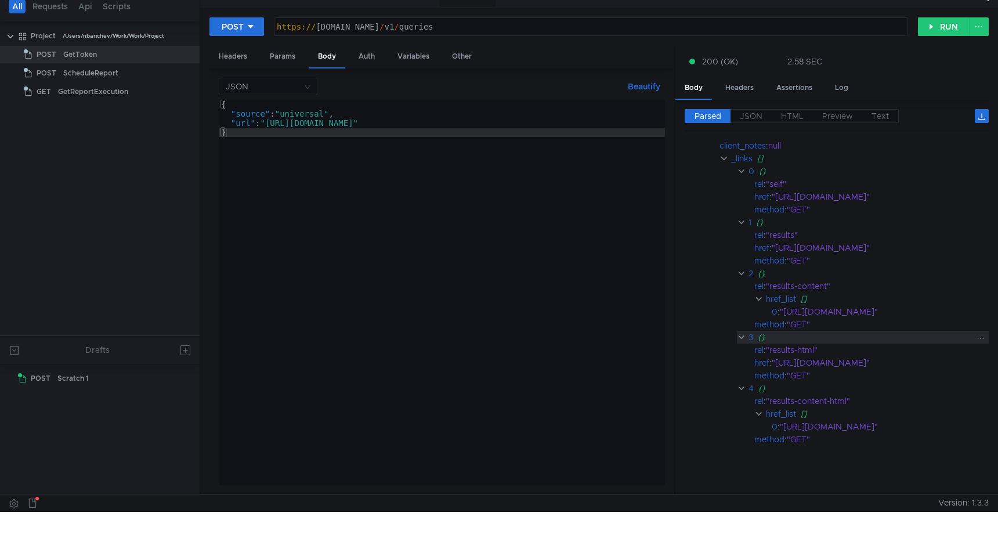
scroll to position [2028, 101]
click at [977, 309] on icon at bounding box center [981, 313] width 8 height 8
click at [929, 308] on div "Create assertion Assign to variable" at bounding box center [943, 332] width 104 height 49
click at [929, 308] on div at bounding box center [499, 272] width 998 height 545
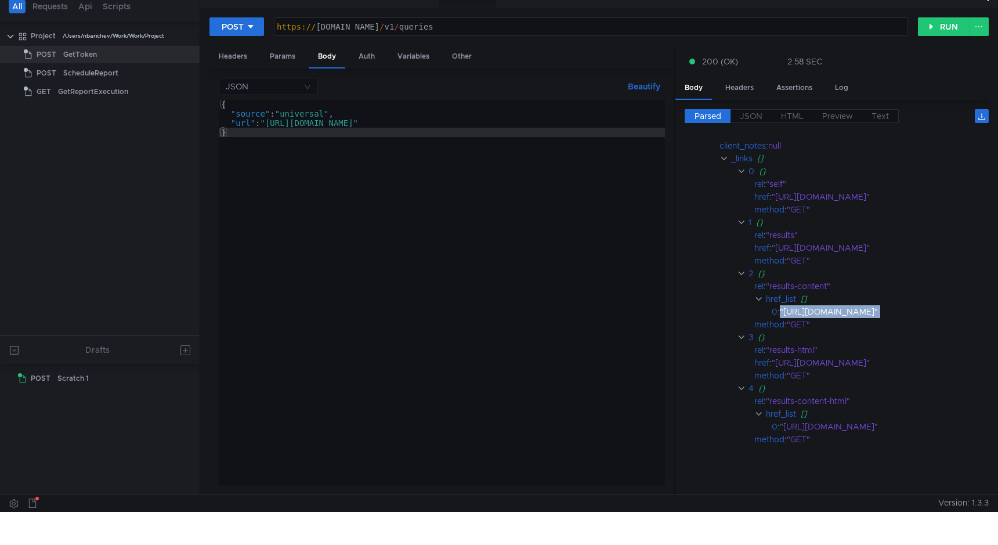
click at [929, 308] on div ""http://data.oxylabs.io/v1/queries/7363656696876516353/results/1/content"" at bounding box center [876, 311] width 193 height 13
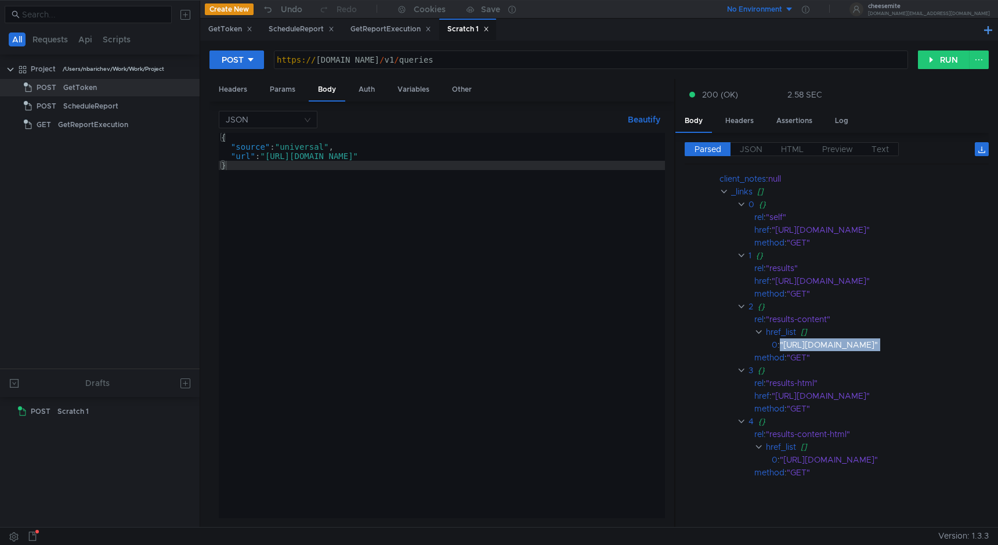
click at [989, 26] on button at bounding box center [988, 30] width 14 height 14
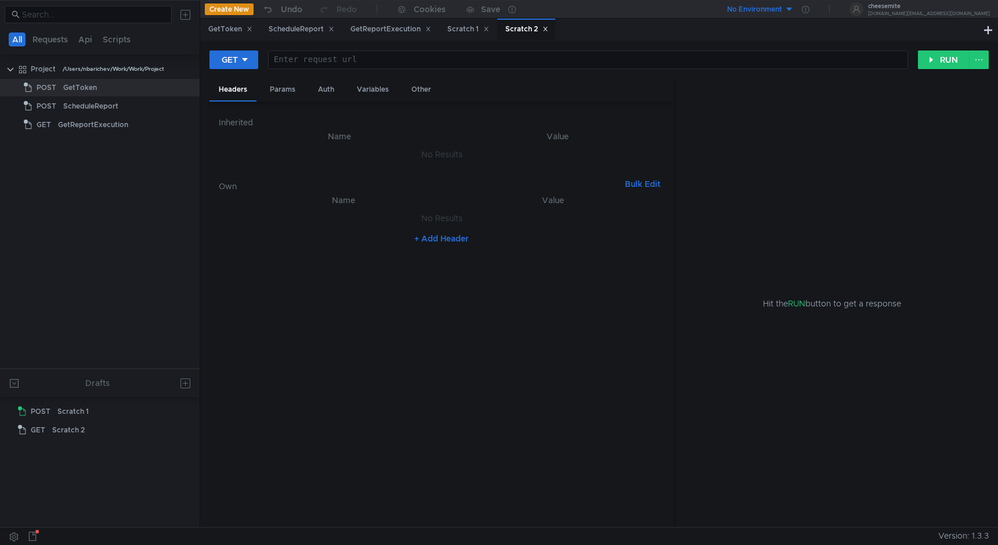
click at [418, 61] on div at bounding box center [588, 69] width 639 height 28
paste textarea "[URL][DOMAIN_NAME]"
type textarea "[URL][DOMAIN_NAME]"
click at [226, 63] on div "GET" at bounding box center [230, 59] width 16 height 13
click at [236, 60] on div at bounding box center [499, 272] width 998 height 545
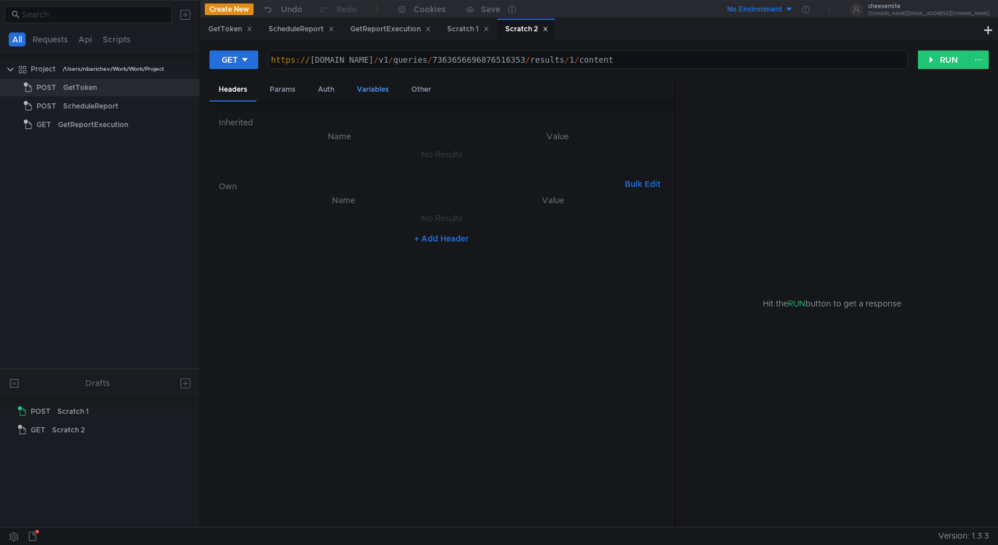
click at [361, 87] on div "Variables" at bounding box center [373, 89] width 50 height 21
click at [328, 93] on div "Auth" at bounding box center [326, 89] width 35 height 21
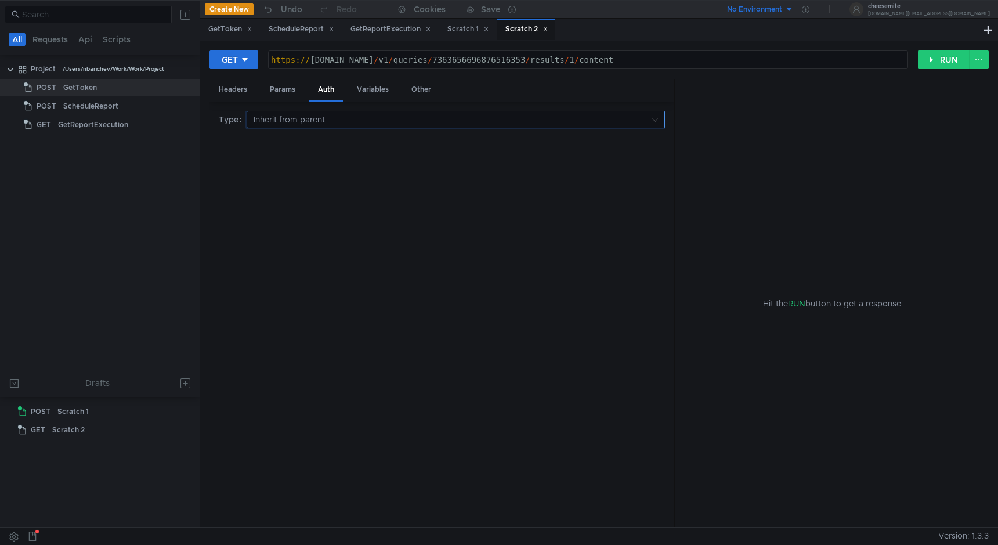
click at [396, 124] on input at bounding box center [452, 119] width 396 height 16
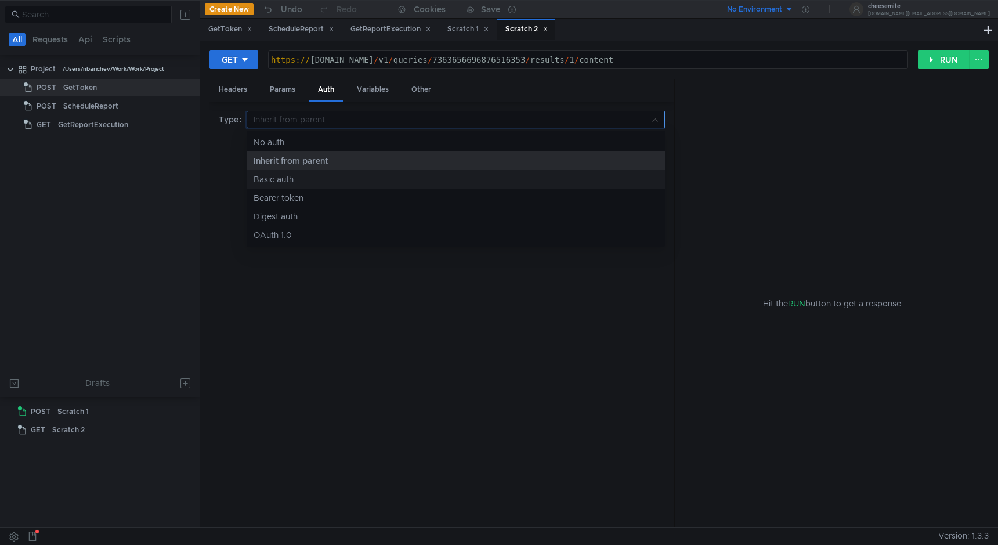
click at [311, 180] on div "Basic auth" at bounding box center [456, 179] width 404 height 13
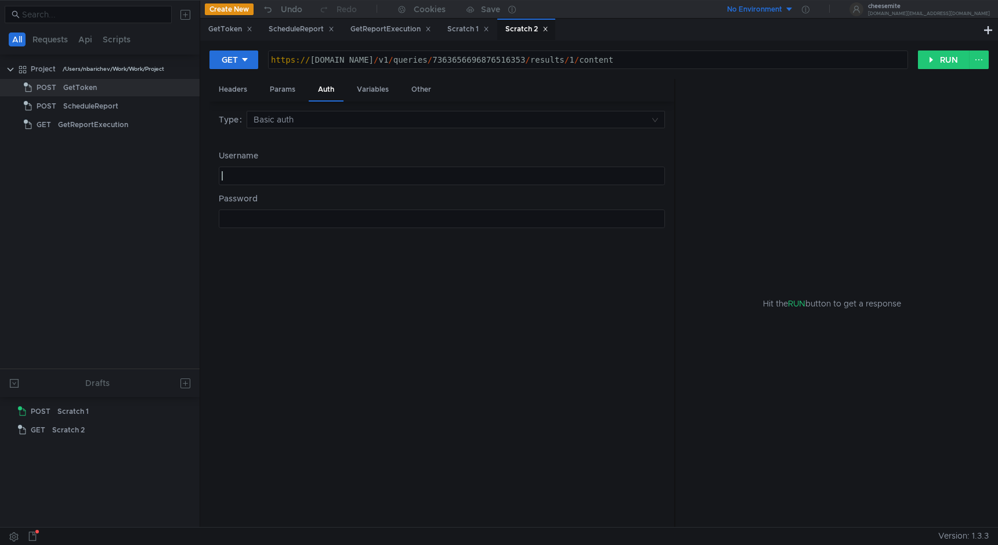
click at [311, 180] on div at bounding box center [441, 185] width 445 height 28
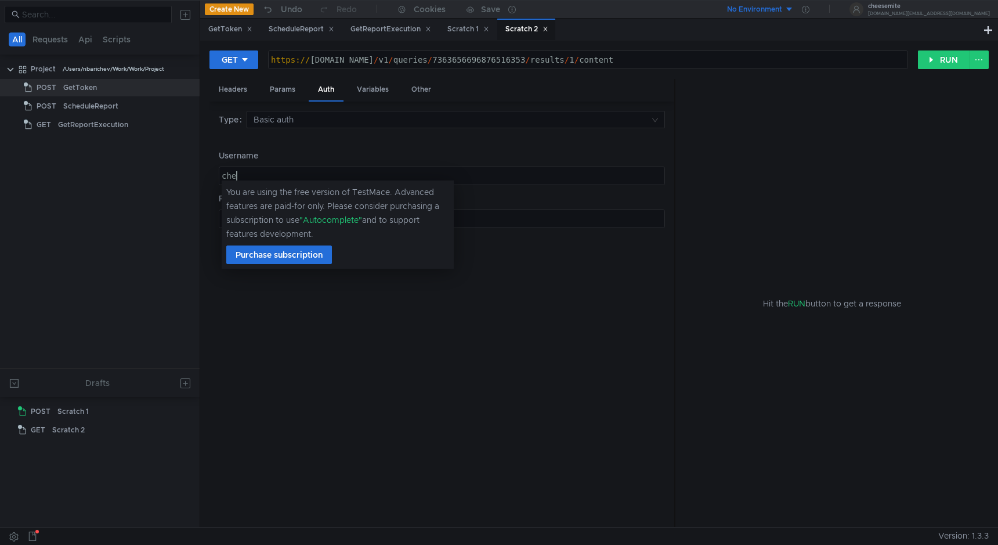
type textarea "c"
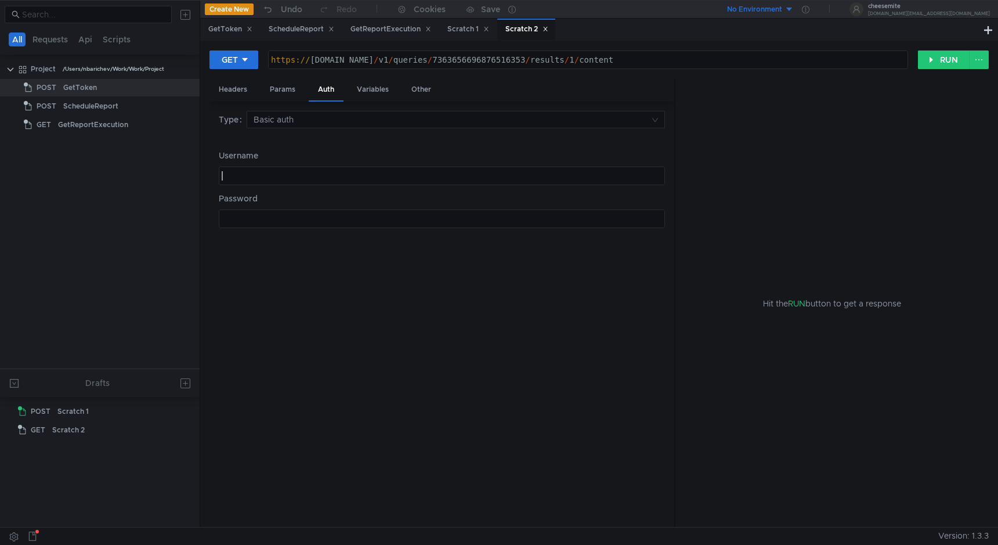
paste textarea "cheesemite_0kYX3"
type textarea "cheesemite_0kYX3"
click at [302, 215] on div at bounding box center [441, 228] width 445 height 28
paste textarea "source"
type textarea "source"
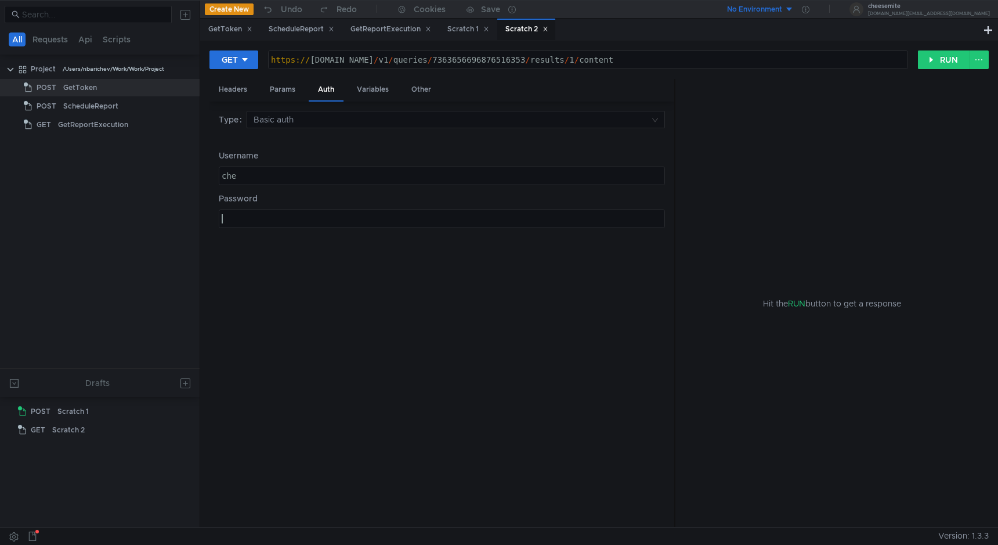
click at [305, 179] on div "che" at bounding box center [441, 185] width 445 height 28
type textarea "c"
paste textarea "cheesemite_0kYX3"
type textarea "cheesemite_0kYX3"
click at [295, 215] on div at bounding box center [441, 228] width 445 height 28
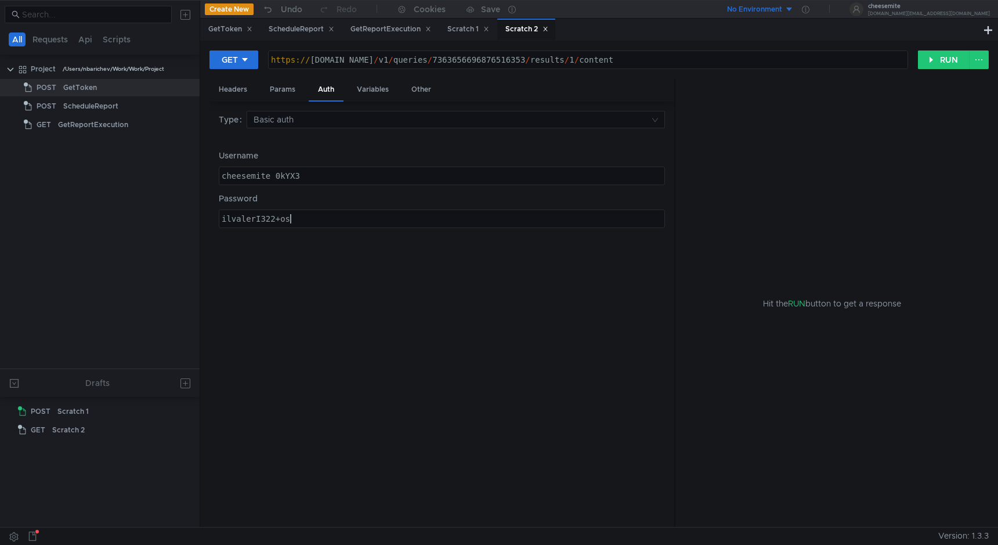
scroll to position [0, 4]
type textarea "ilvalerI322+os"
click at [941, 62] on button "RUN" at bounding box center [944, 59] width 52 height 19
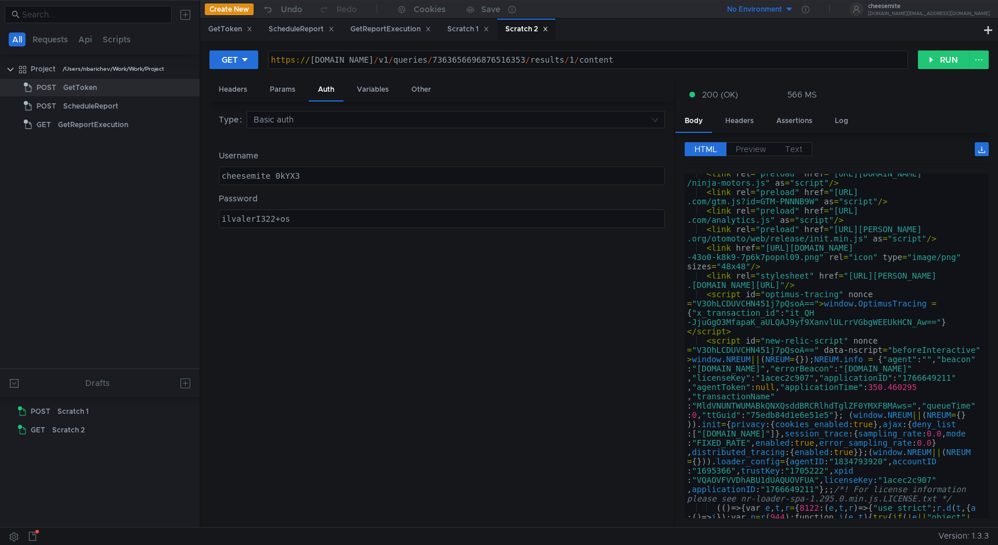
scroll to position [95, 0]
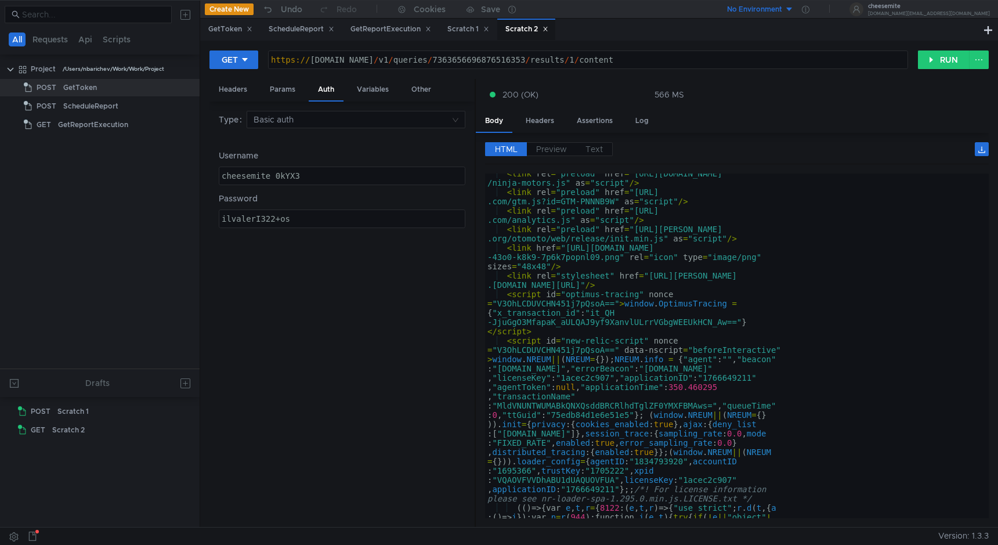
drag, startPoint x: 675, startPoint y: 225, endPoint x: 475, endPoint y: 237, distance: 200.0
click at [475, 237] on div at bounding box center [475, 303] width 1 height 449
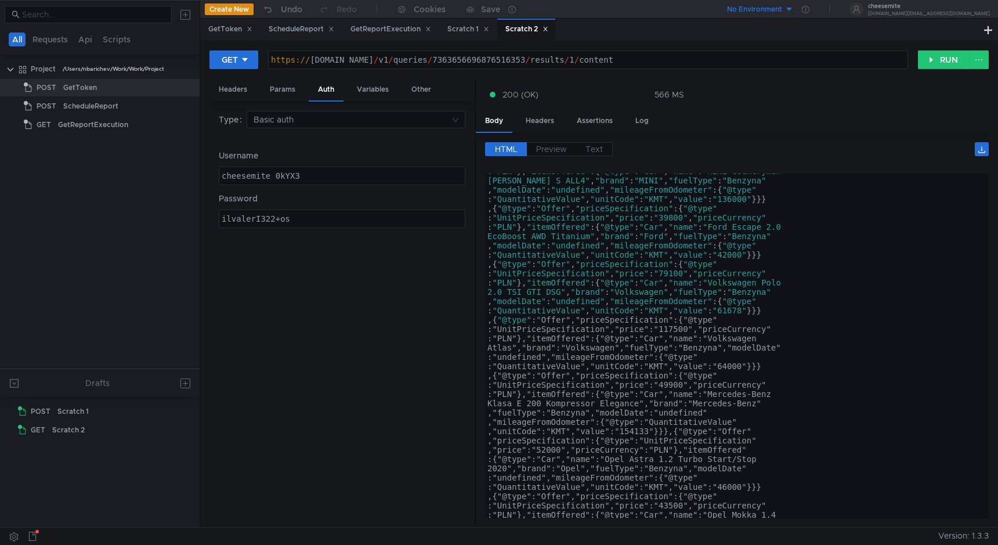
scroll to position [0, 0]
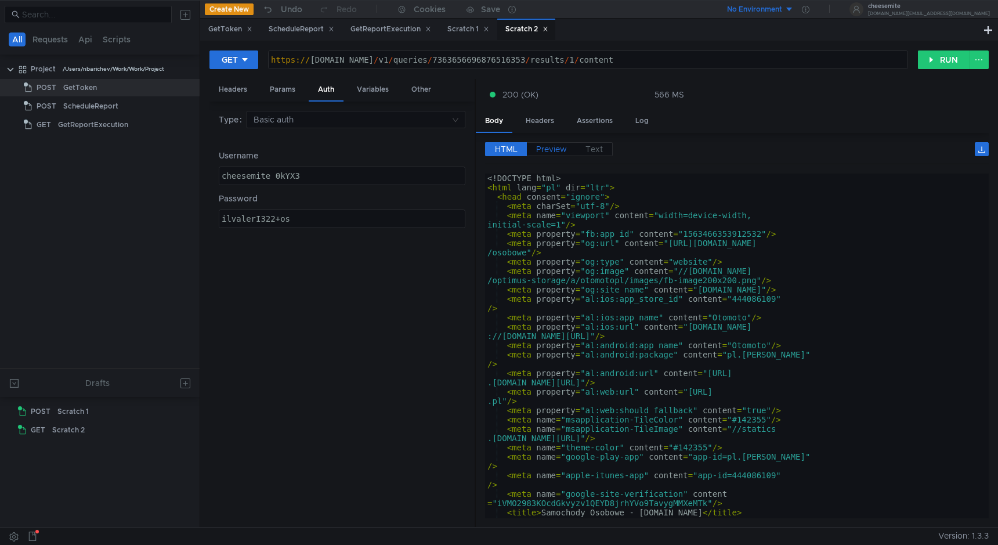
click at [559, 143] on label "Preview" at bounding box center [551, 149] width 49 height 14
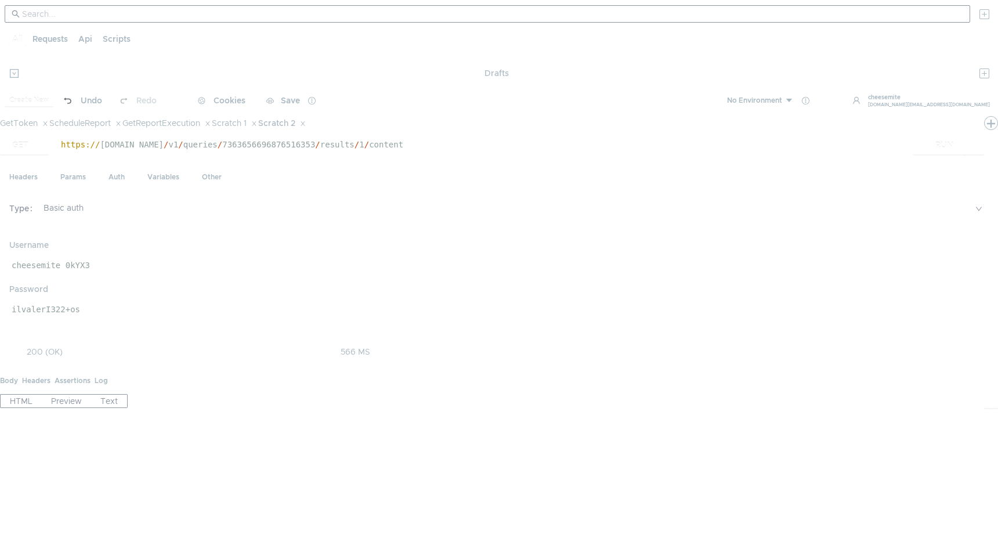
scroll to position [0, 4]
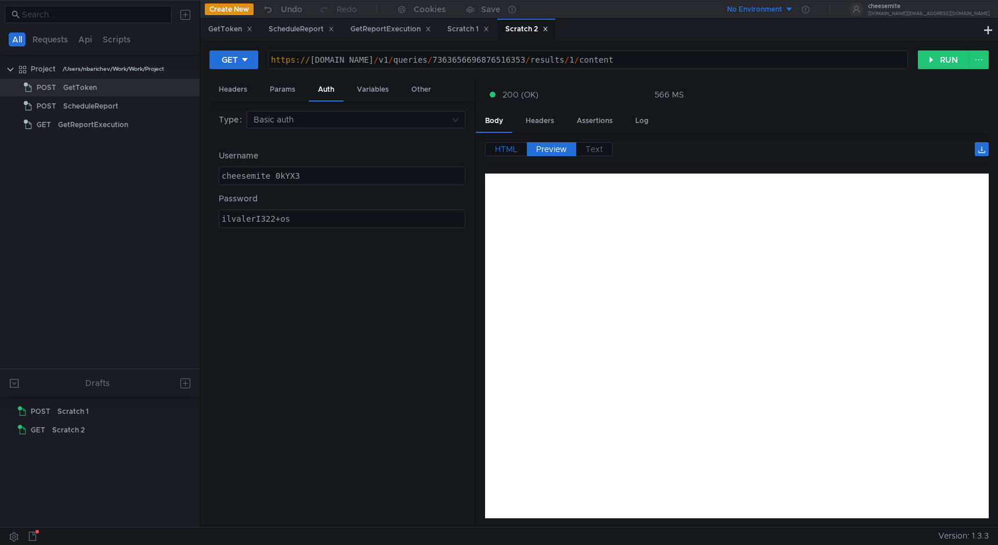
click at [512, 150] on span "HTML" at bounding box center [506, 149] width 23 height 10
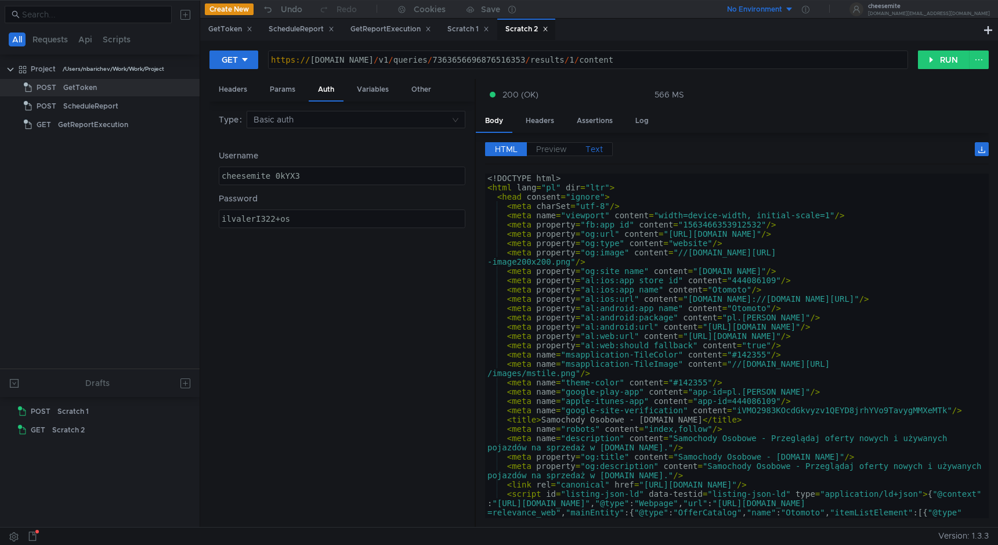
click at [602, 148] on span "Text" at bounding box center [594, 149] width 17 height 10
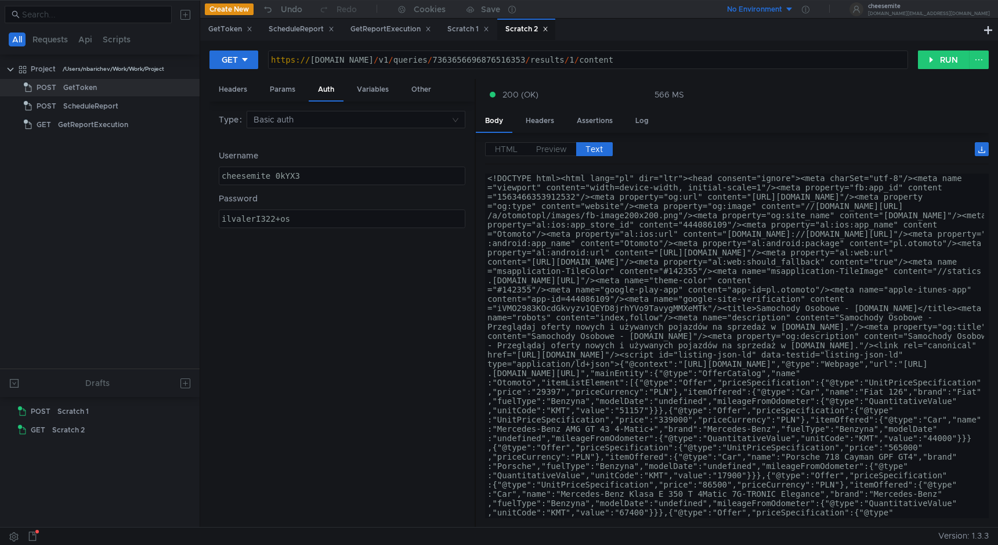
scroll to position [0, 4]
